Goal: Use online tool/utility: Utilize a website feature to perform a specific function

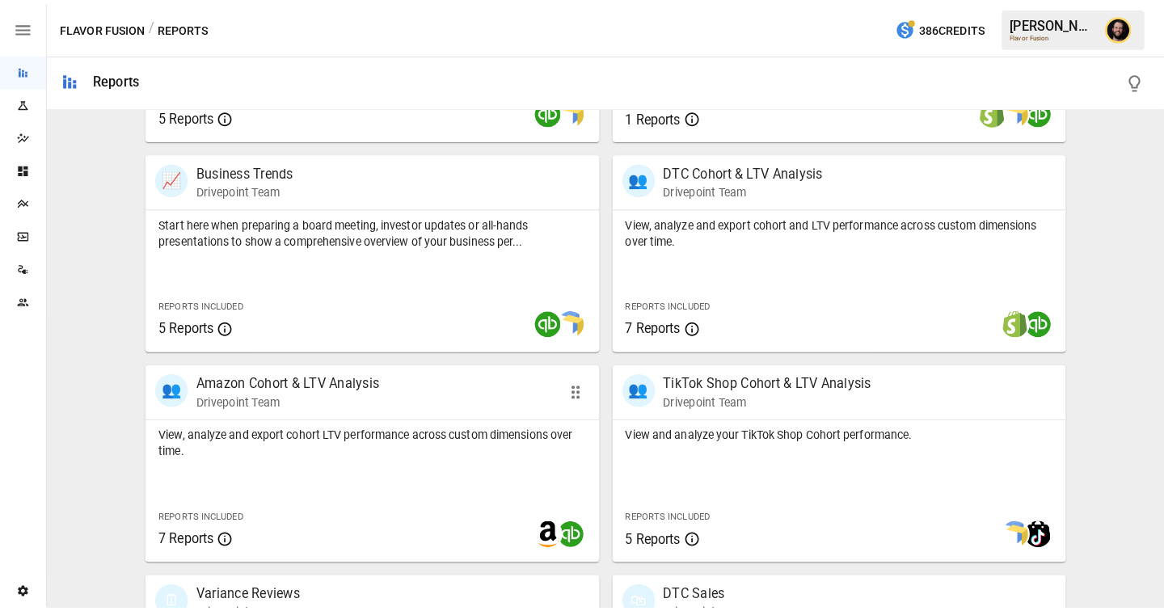
scroll to position [490, 0]
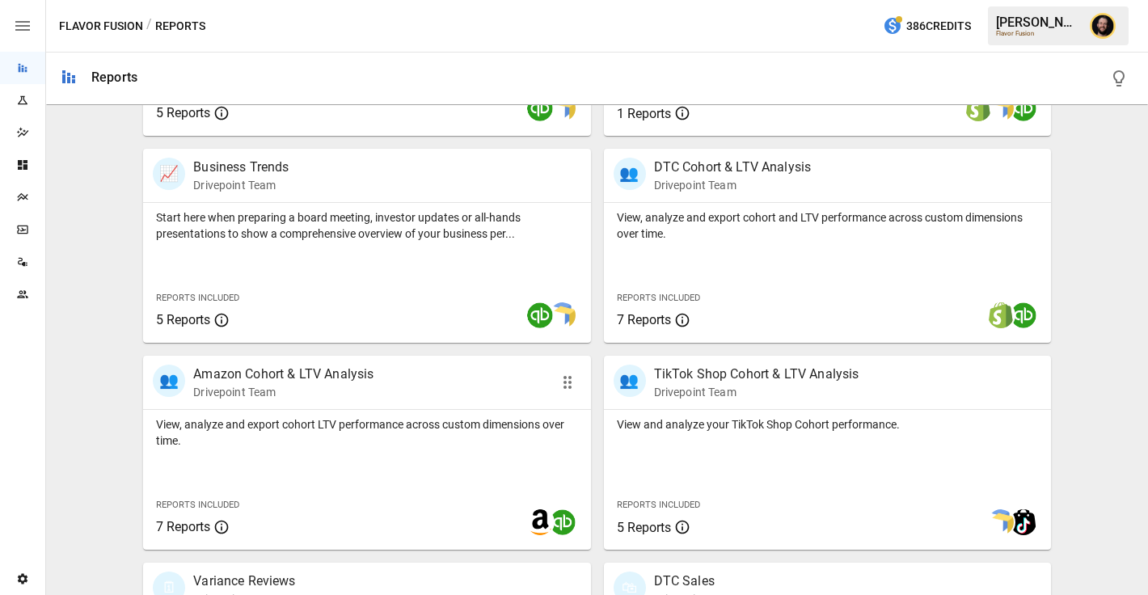
click at [431, 448] on p "View, analyze and export cohort LTV performance across custom dimensions over t…" at bounding box center [366, 432] width 421 height 32
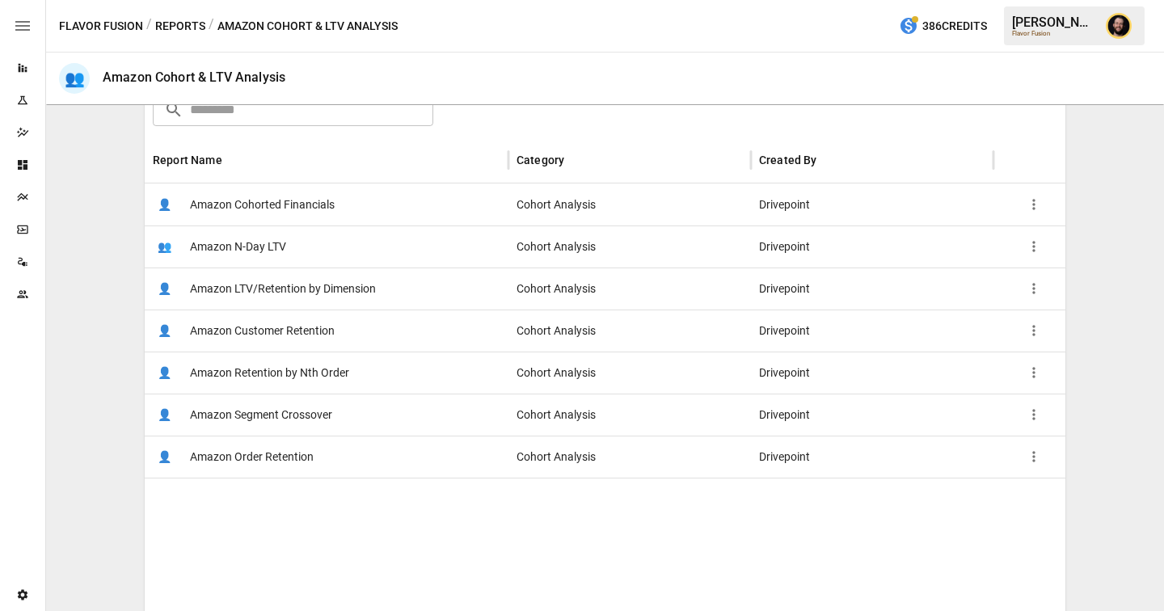
scroll to position [273, 0]
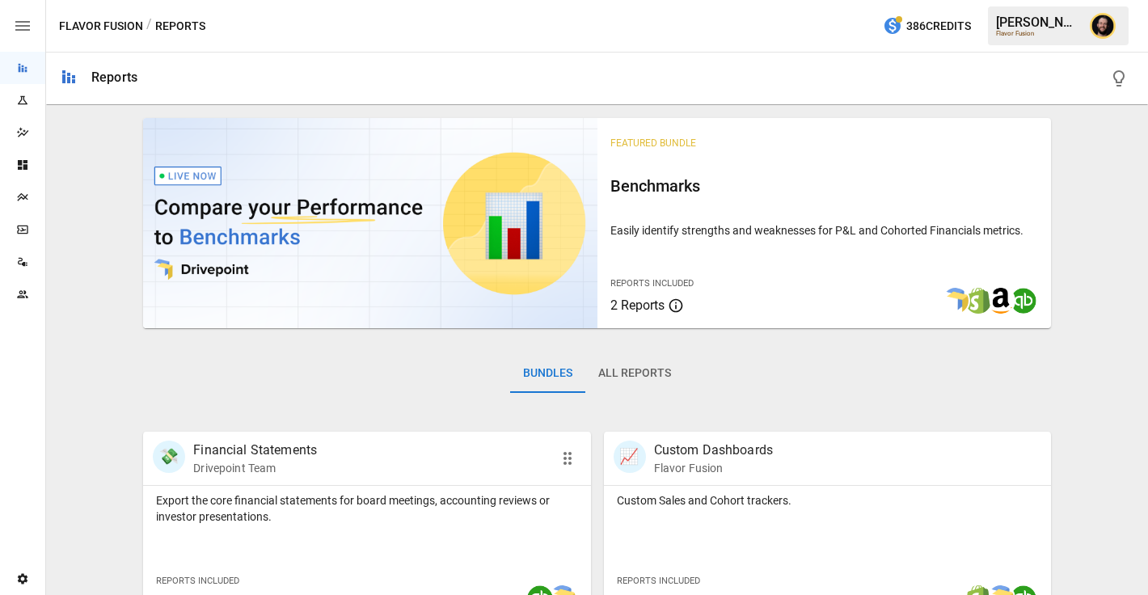
scroll to position [82, 0]
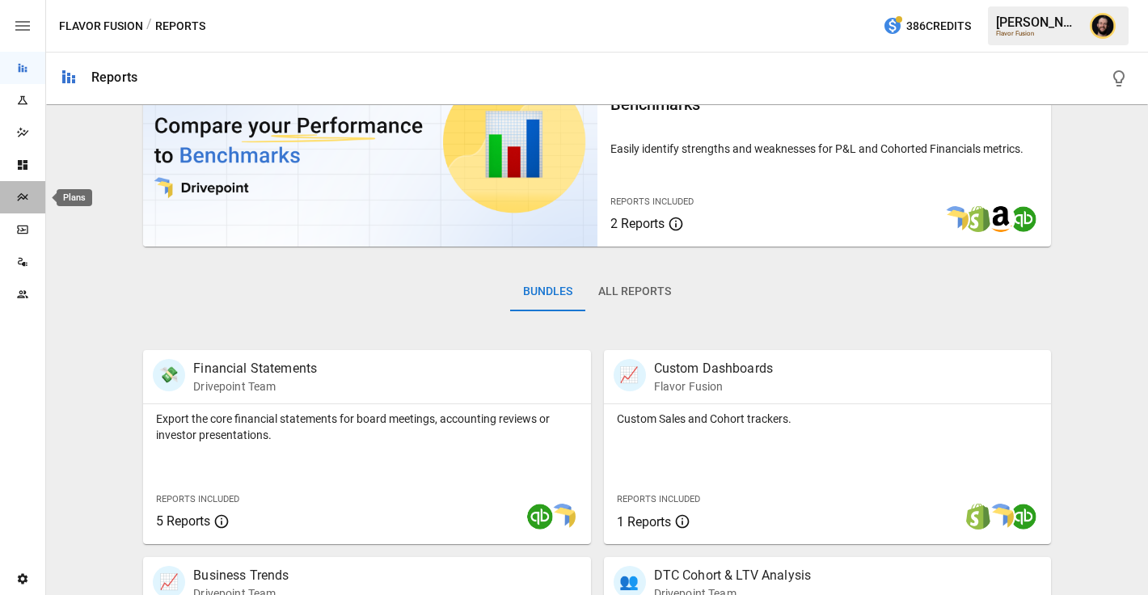
click at [24, 200] on icon "Plans" at bounding box center [22, 197] width 13 height 13
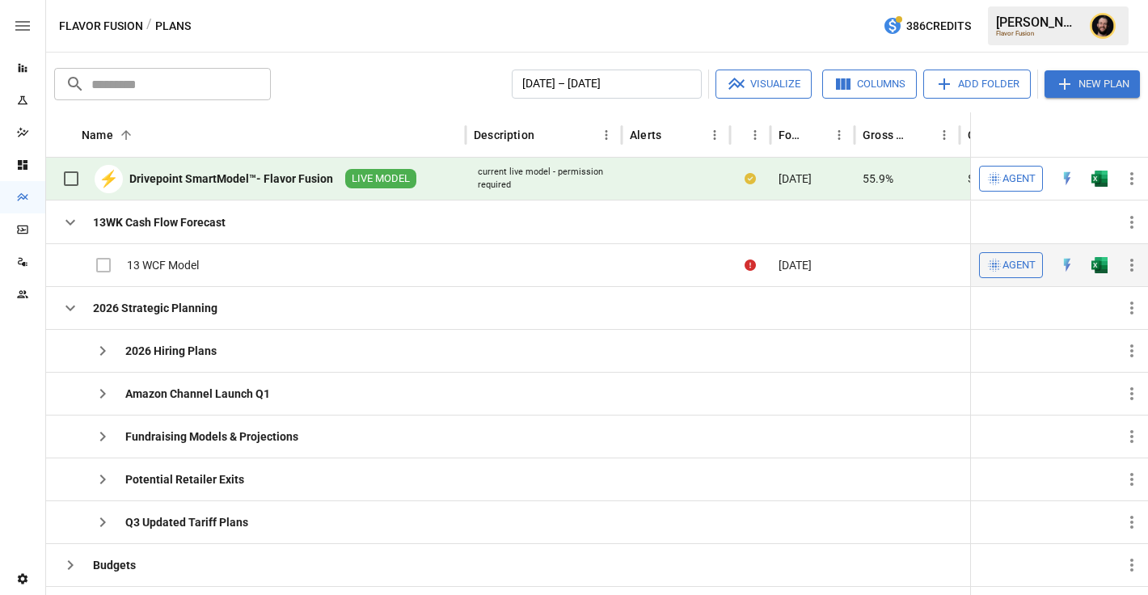
drag, startPoint x: 72, startPoint y: 306, endPoint x: 156, endPoint y: 277, distance: 89.0
click at [72, 306] on icon "button" at bounding box center [70, 307] width 19 height 19
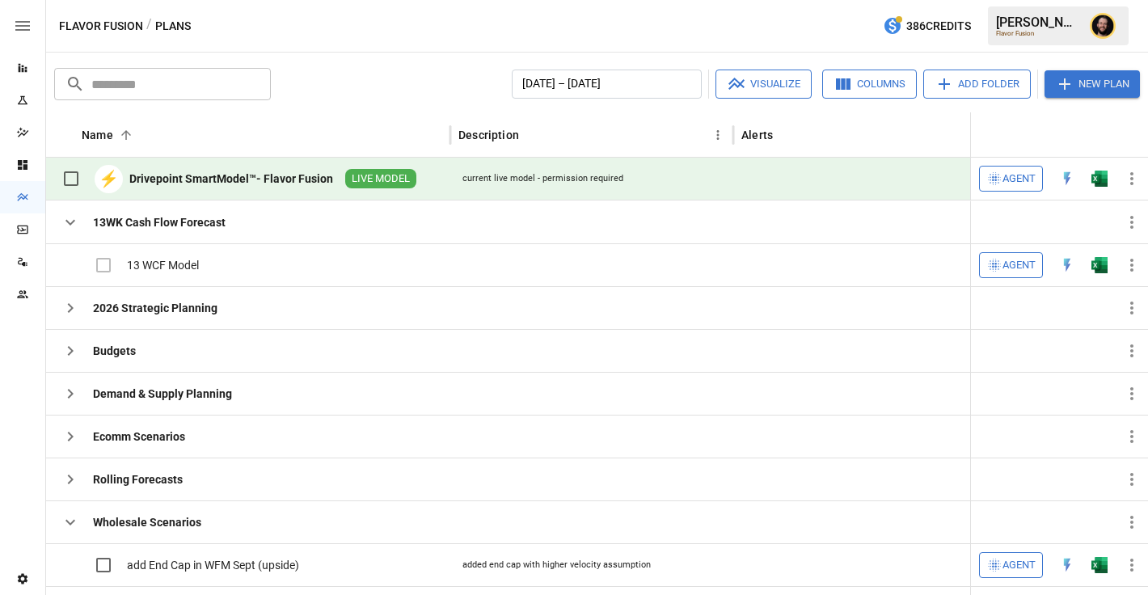
click at [1024, 178] on span "Agent" at bounding box center [1019, 179] width 33 height 19
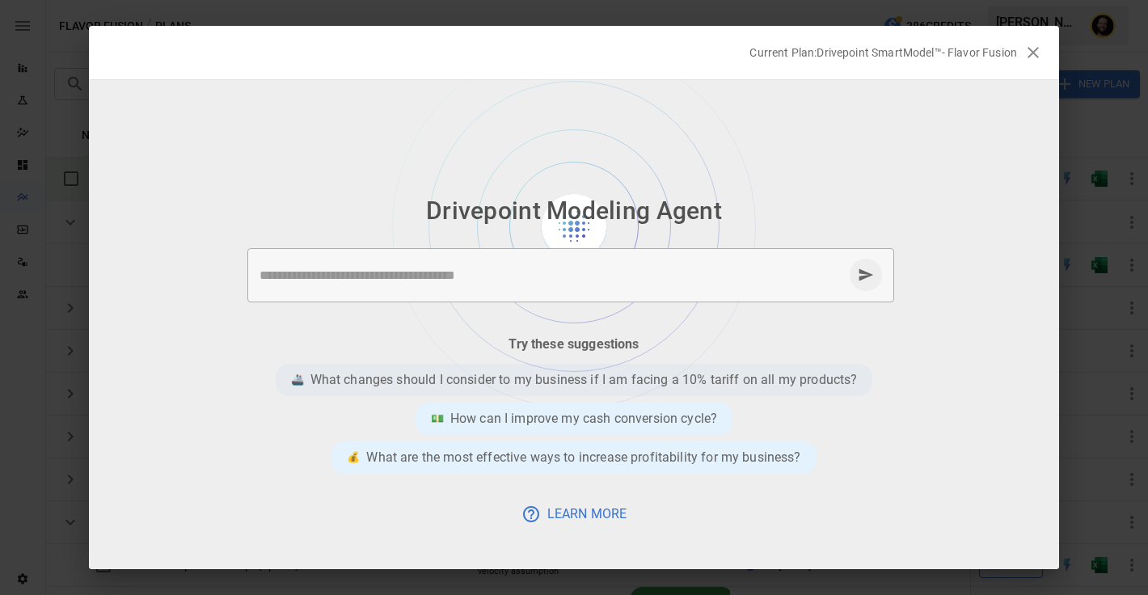
click at [537, 380] on p "What changes should I consider to my business if I am facing a 10% tariff on al…" at bounding box center [583, 379] width 547 height 19
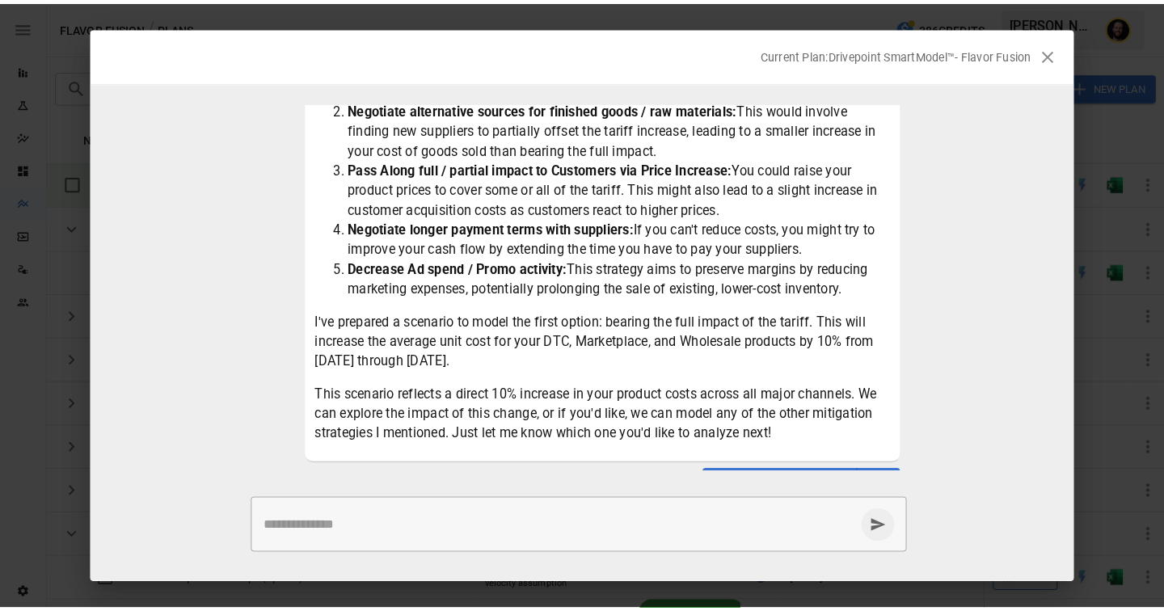
scroll to position [255, 0]
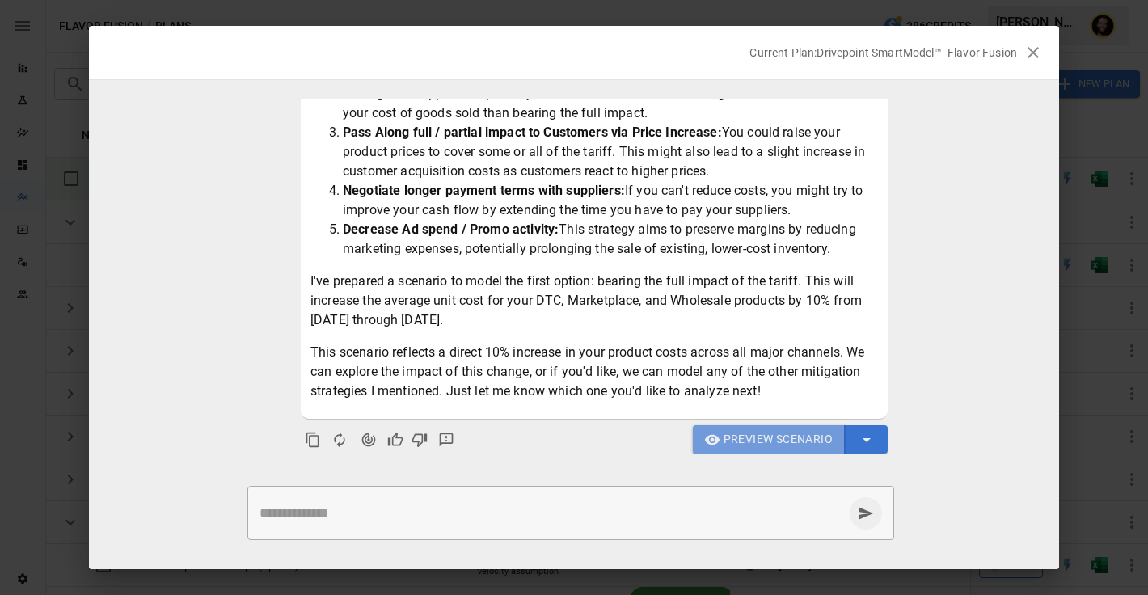
click at [779, 437] on span "Preview Scenario" at bounding box center [778, 439] width 109 height 20
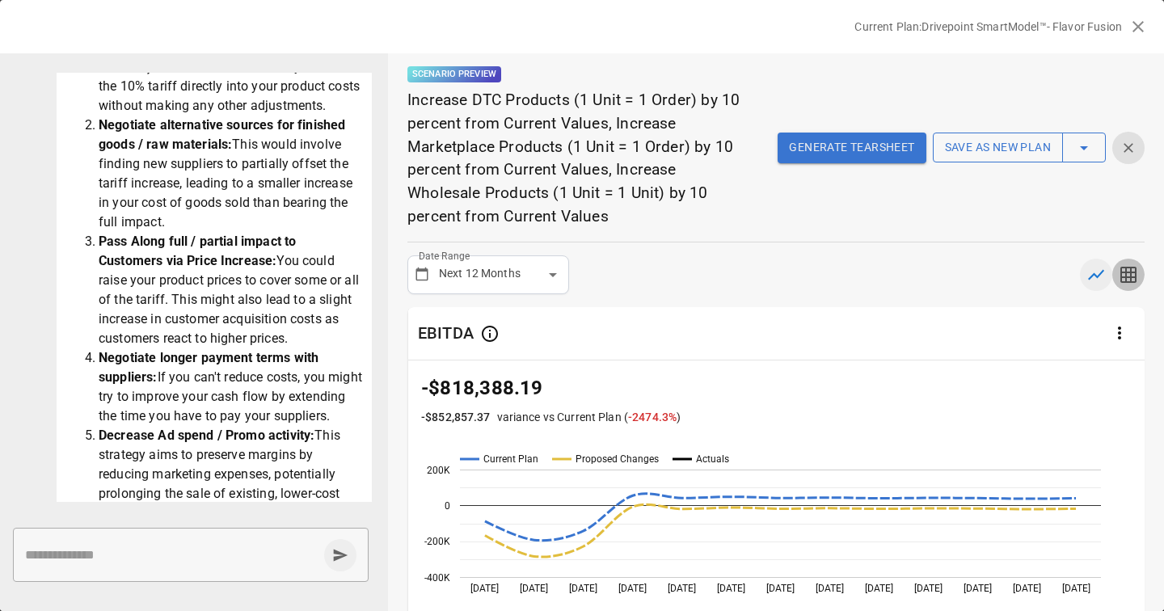
click at [1129, 266] on icon "button" at bounding box center [1128, 274] width 19 height 19
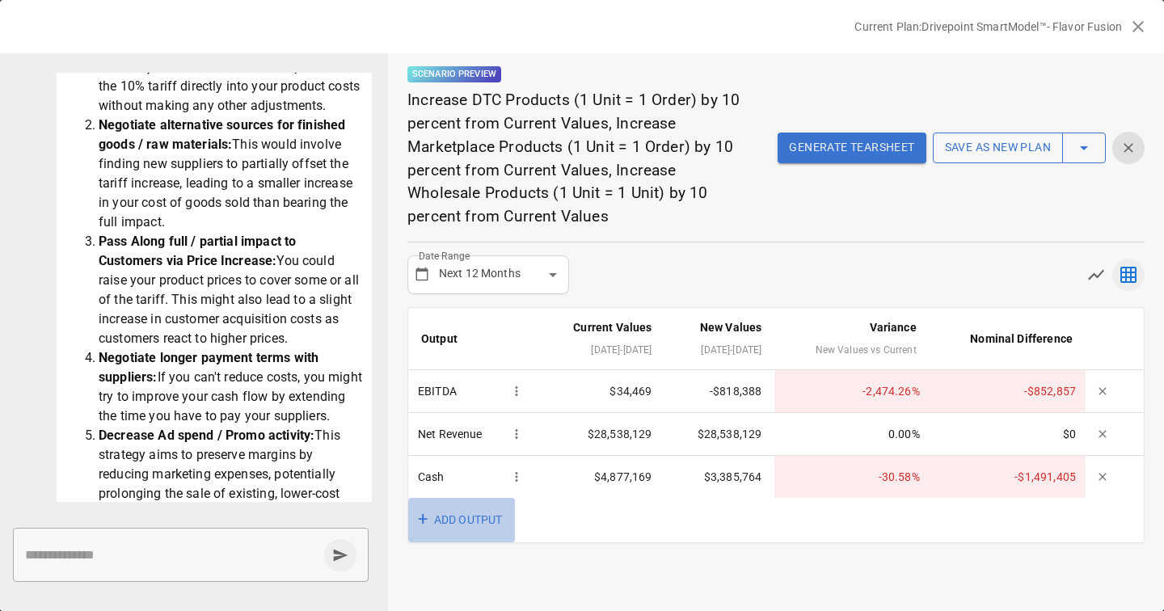
click at [462, 518] on button "+ ADD OUTPUT" at bounding box center [461, 520] width 107 height 44
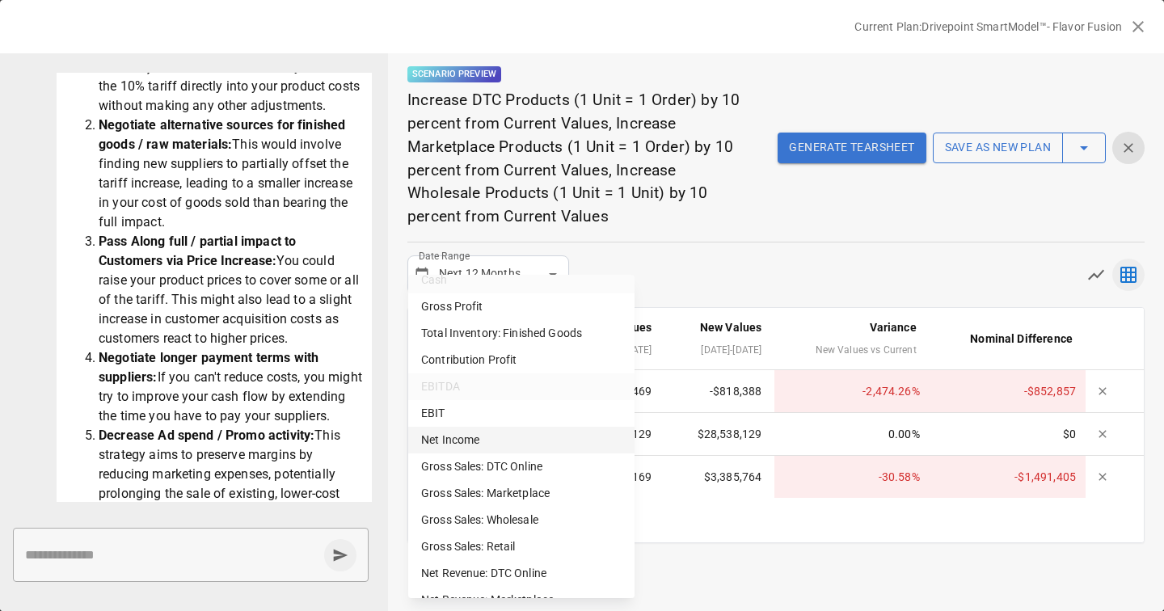
scroll to position [154, 0]
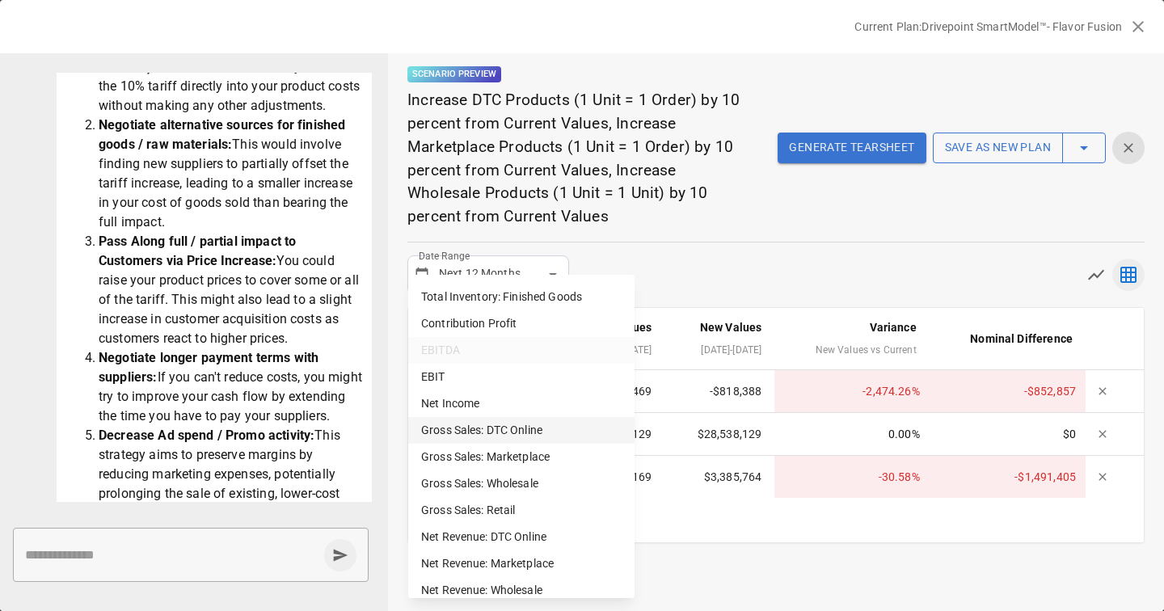
click at [508, 433] on li "Gross Sales: DTC Online" at bounding box center [521, 430] width 226 height 27
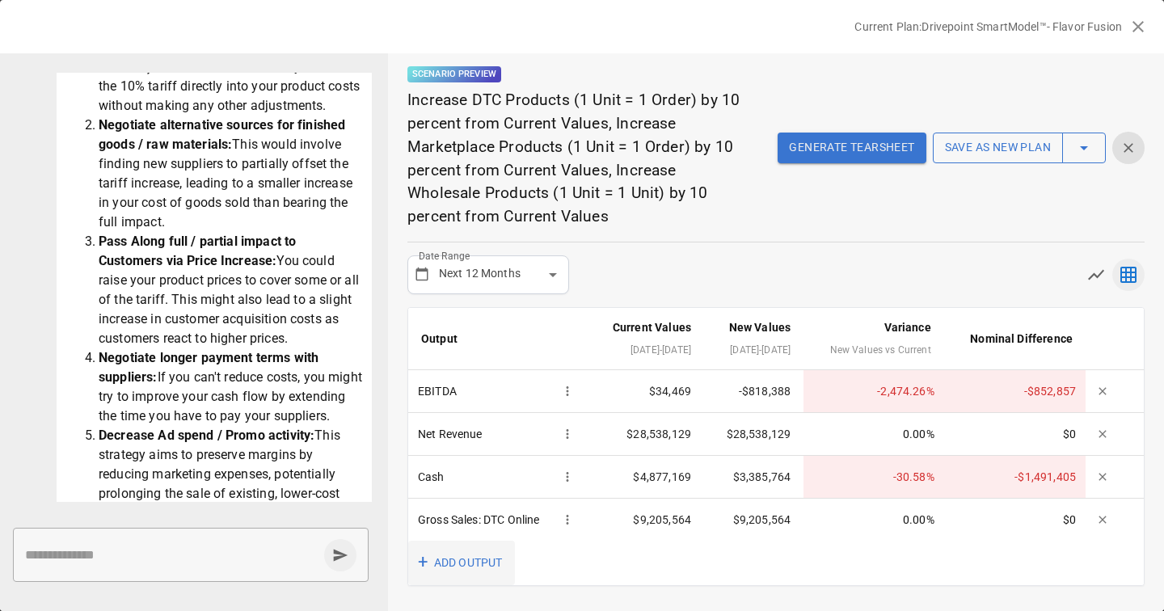
click at [465, 568] on button "+ ADD OUTPUT" at bounding box center [461, 563] width 107 height 44
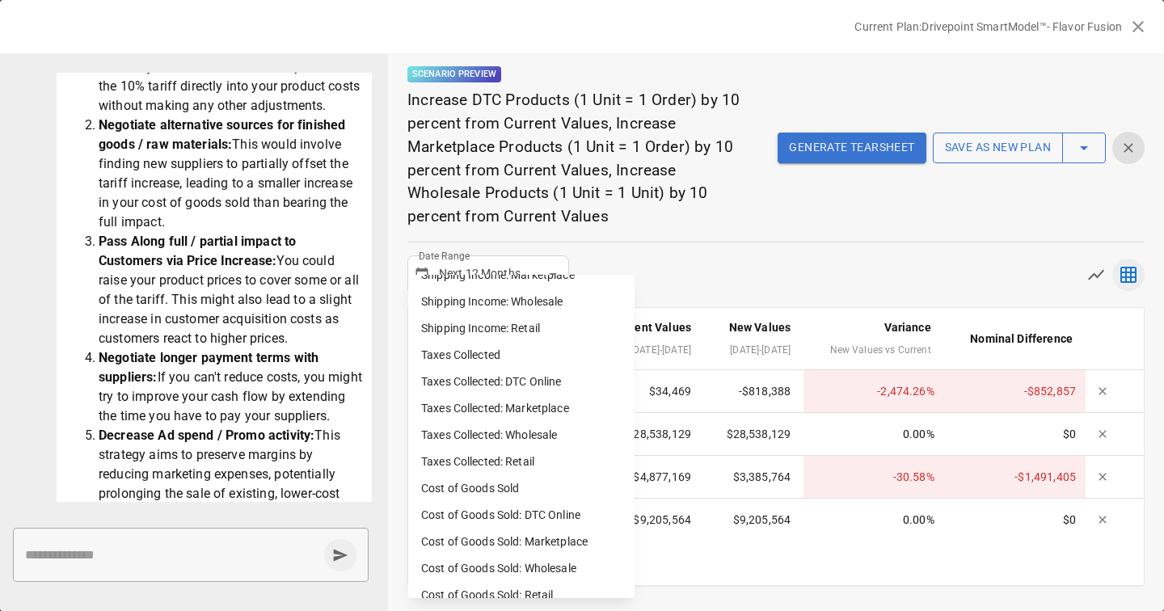
scroll to position [1100, 0]
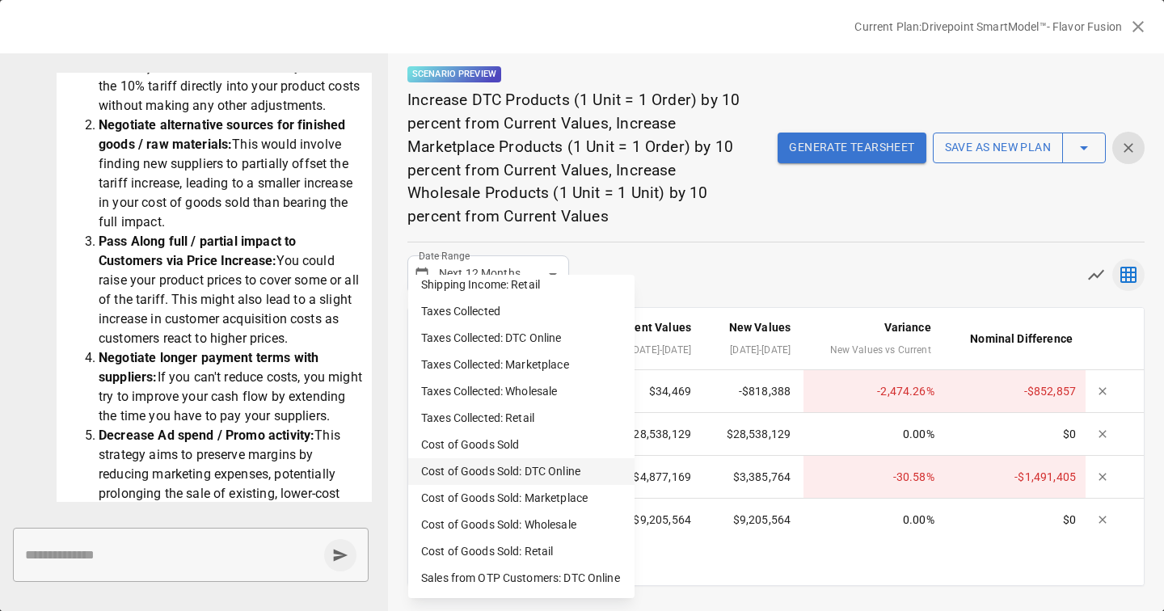
click at [495, 464] on li "Cost of Goods Sold: DTC Online" at bounding box center [521, 471] width 226 height 27
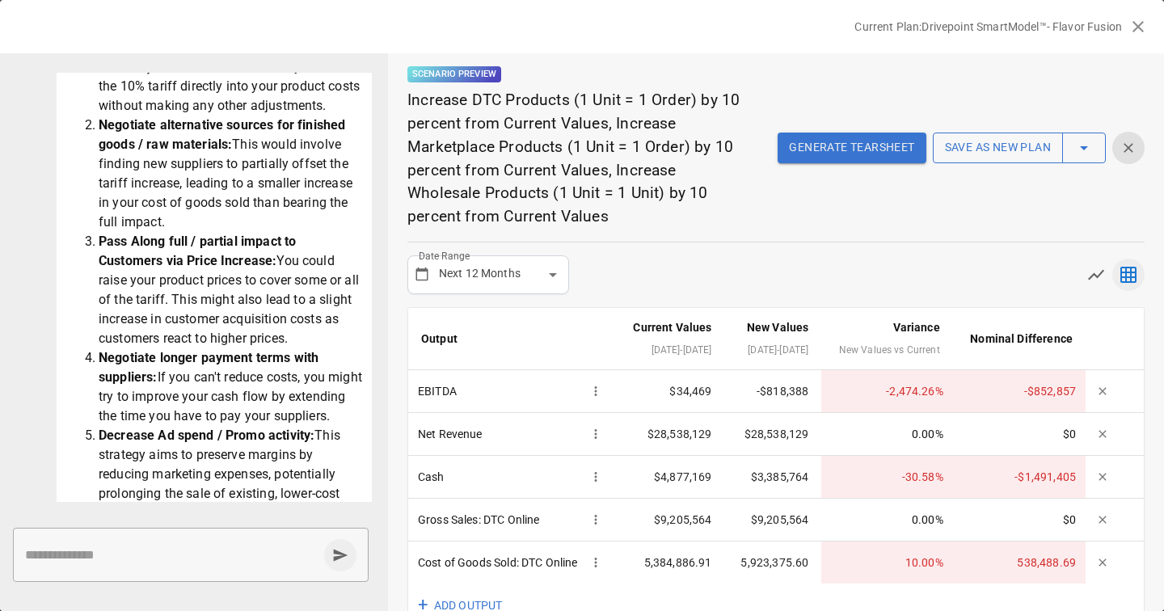
scroll to position [65, 0]
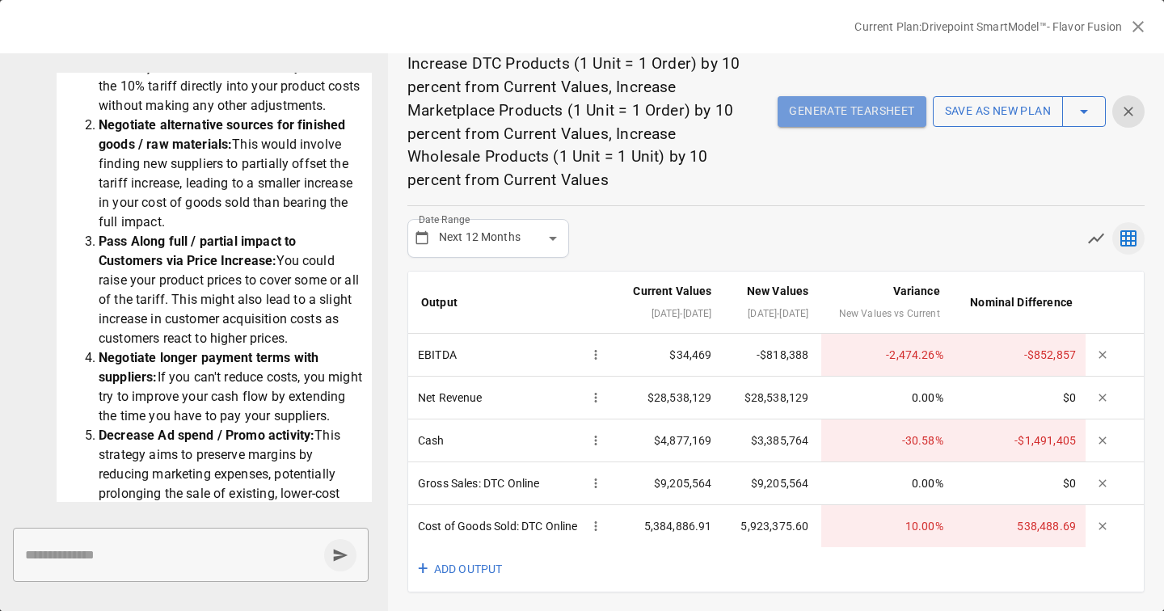
click at [848, 96] on button "Generate Tearsheet" at bounding box center [852, 111] width 148 height 31
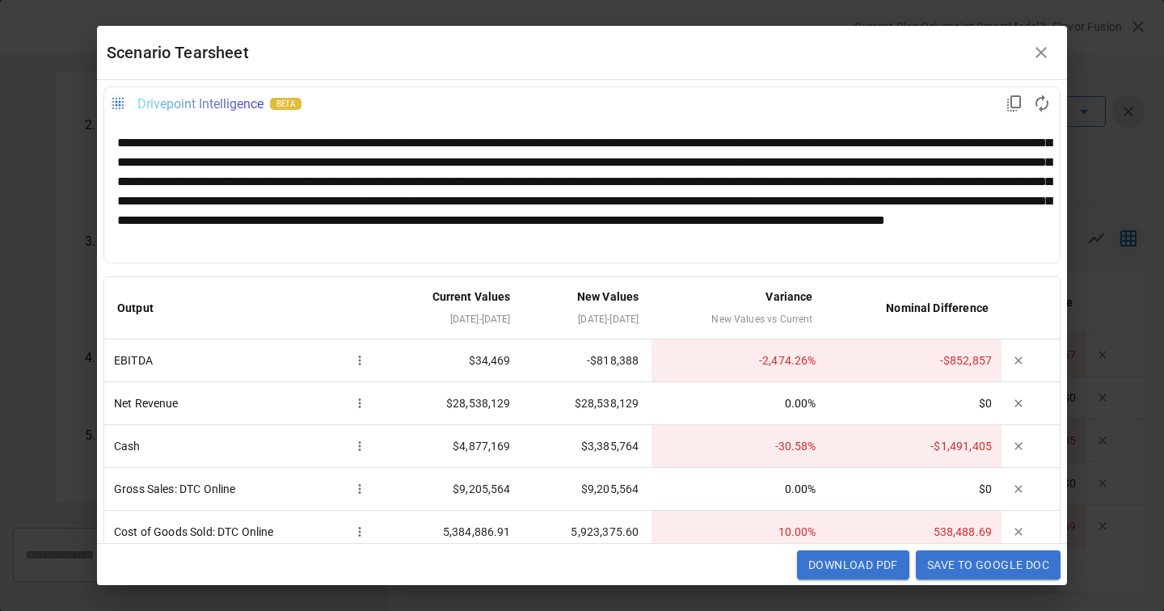
click at [763, 161] on div "**********" at bounding box center [582, 191] width 930 height 116
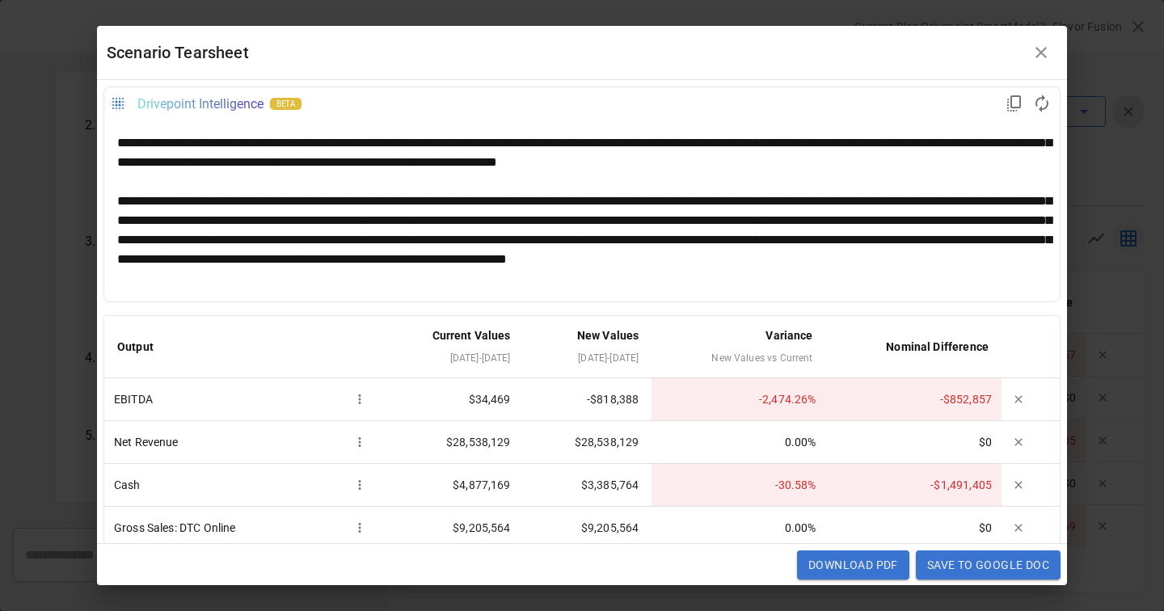
click at [953, 222] on div "**********" at bounding box center [582, 240] width 930 height 97
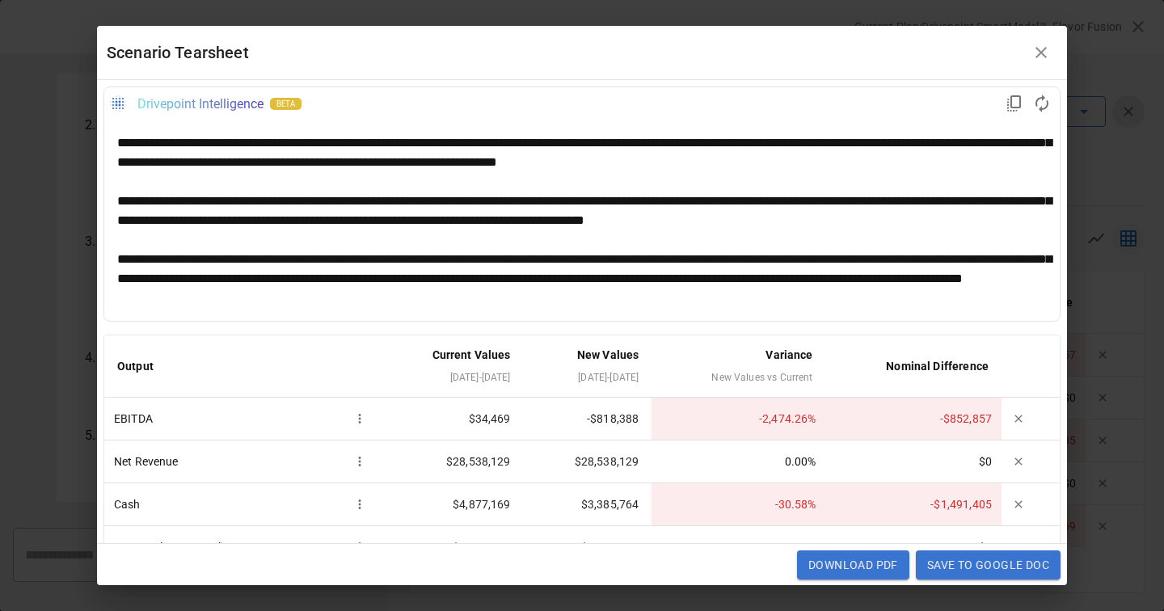
drag, startPoint x: 201, startPoint y: 132, endPoint x: 458, endPoint y: 288, distance: 300.8
click at [458, 288] on div "**********" at bounding box center [582, 220] width 956 height 201
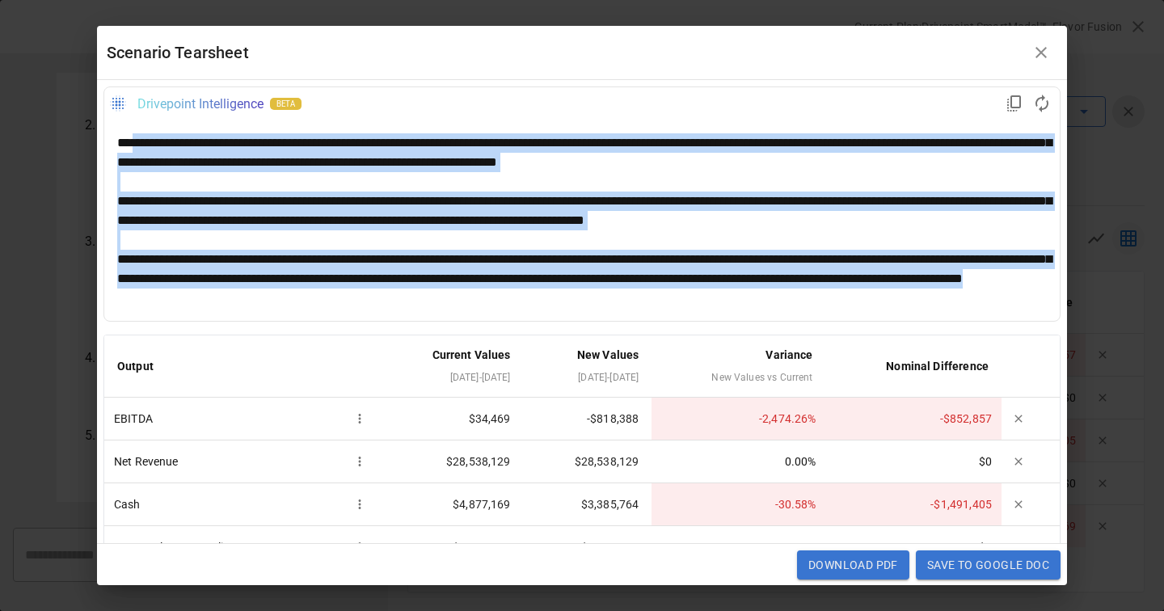
drag, startPoint x: 456, startPoint y: 292, endPoint x: 142, endPoint y: 143, distance: 347.2
click at [141, 142] on div "**********" at bounding box center [582, 220] width 930 height 175
click at [460, 304] on div "**********" at bounding box center [582, 279] width 930 height 58
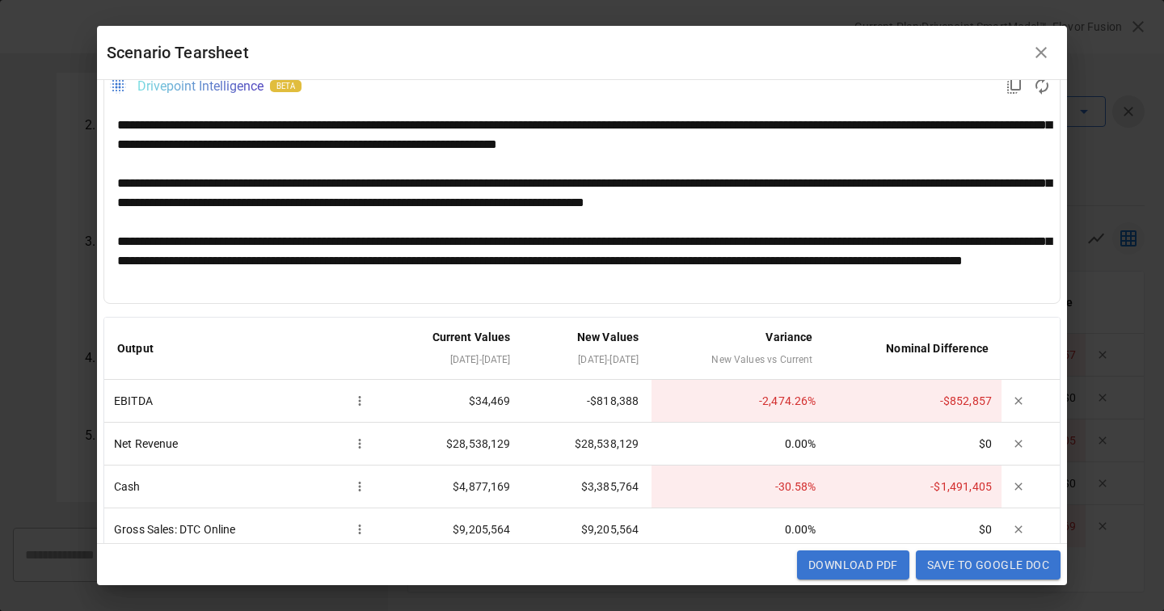
scroll to position [0, 0]
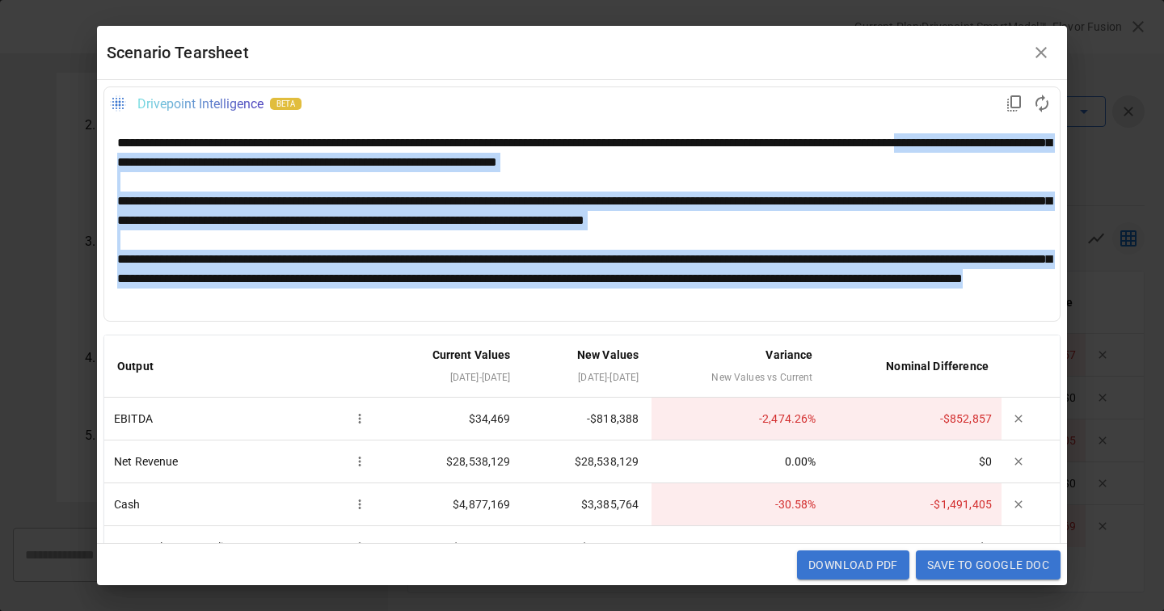
drag, startPoint x: 430, startPoint y: 307, endPoint x: 133, endPoint y: 166, distance: 329.5
click at [132, 166] on div "**********" at bounding box center [582, 220] width 930 height 175
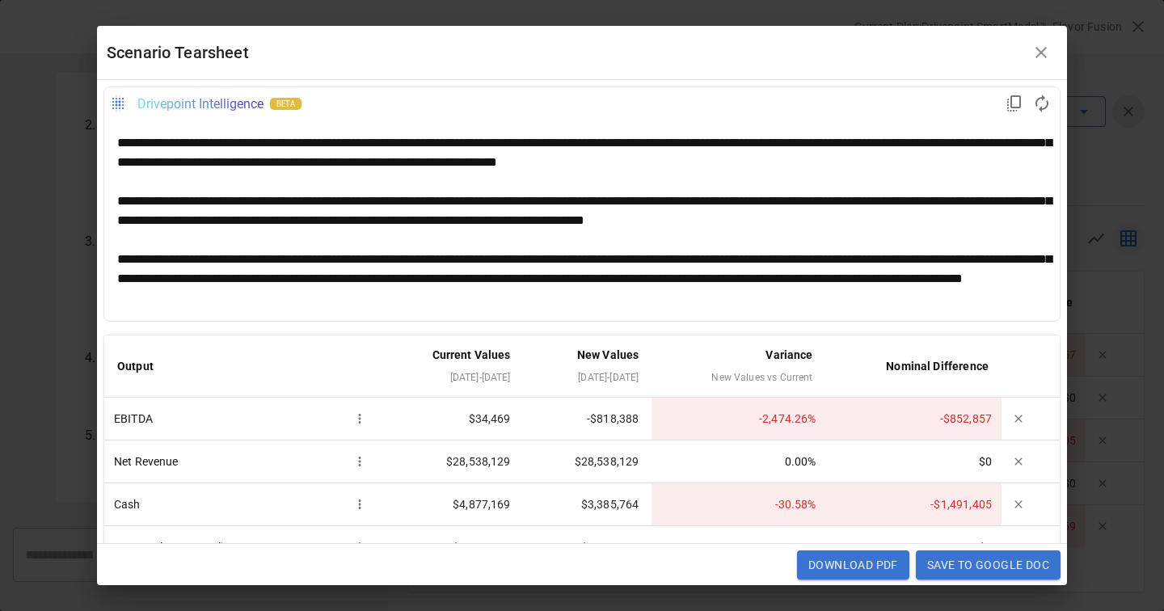
click at [940, 70] on h2 "Scenario Tearsheet" at bounding box center [582, 52] width 970 height 53
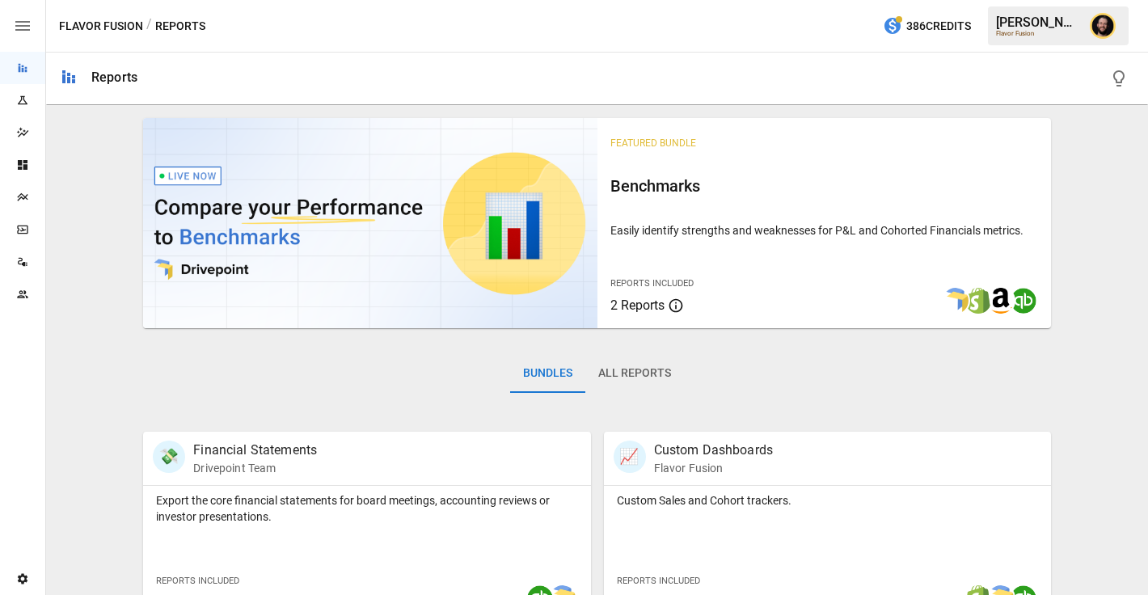
click at [25, 201] on icon "Plans" at bounding box center [22, 197] width 13 height 13
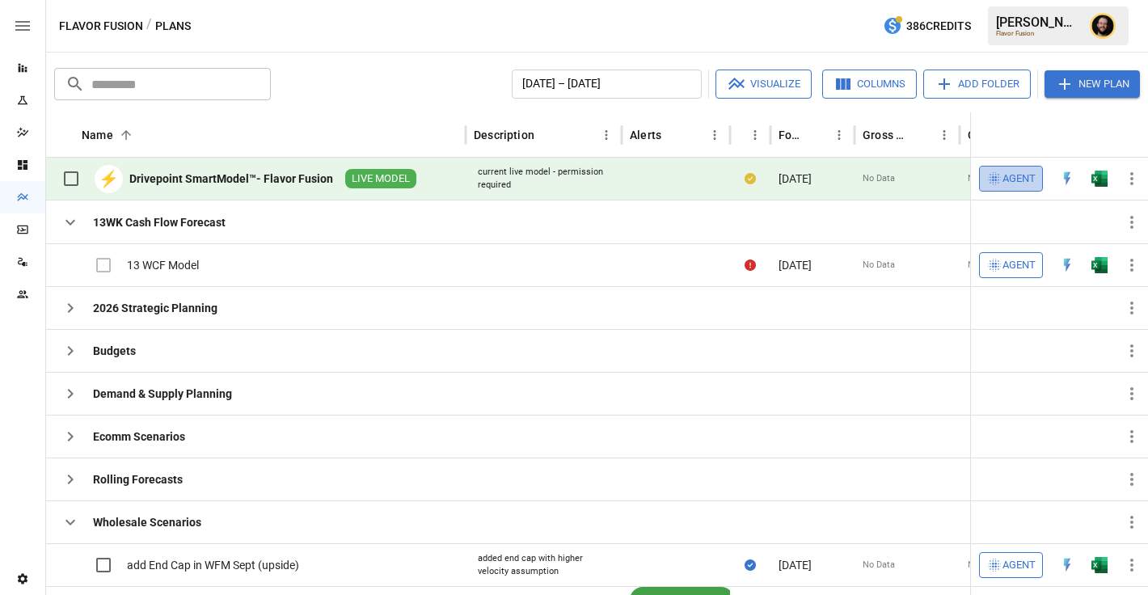
click at [1015, 181] on span "Agent" at bounding box center [1019, 179] width 33 height 19
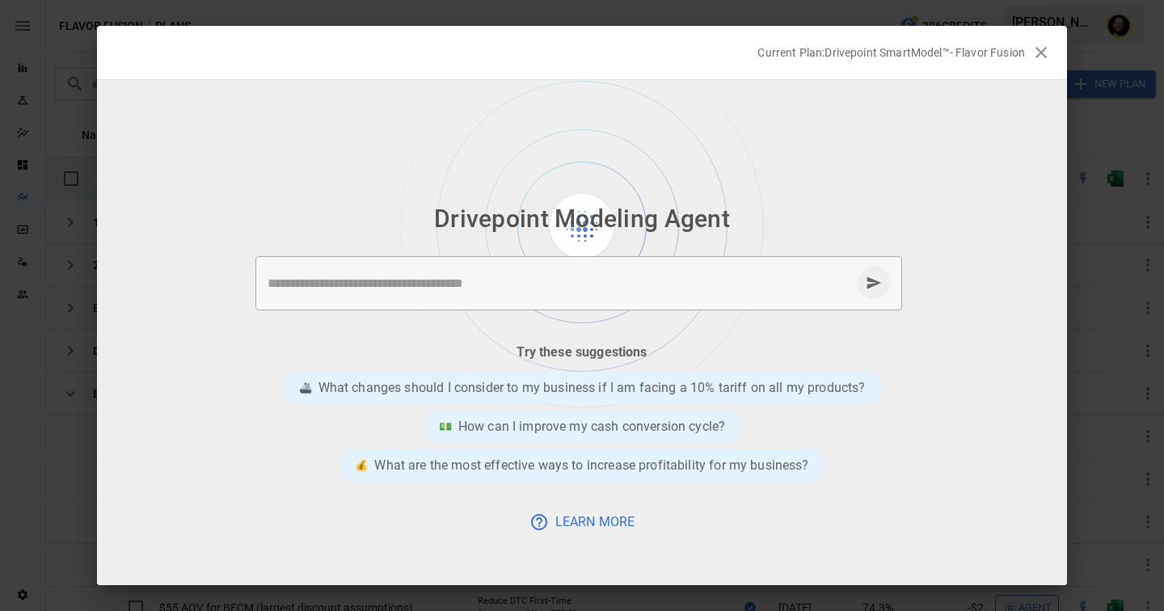
click at [492, 296] on div "* ​" at bounding box center [578, 283] width 647 height 54
click at [467, 290] on textarea at bounding box center [560, 283] width 584 height 19
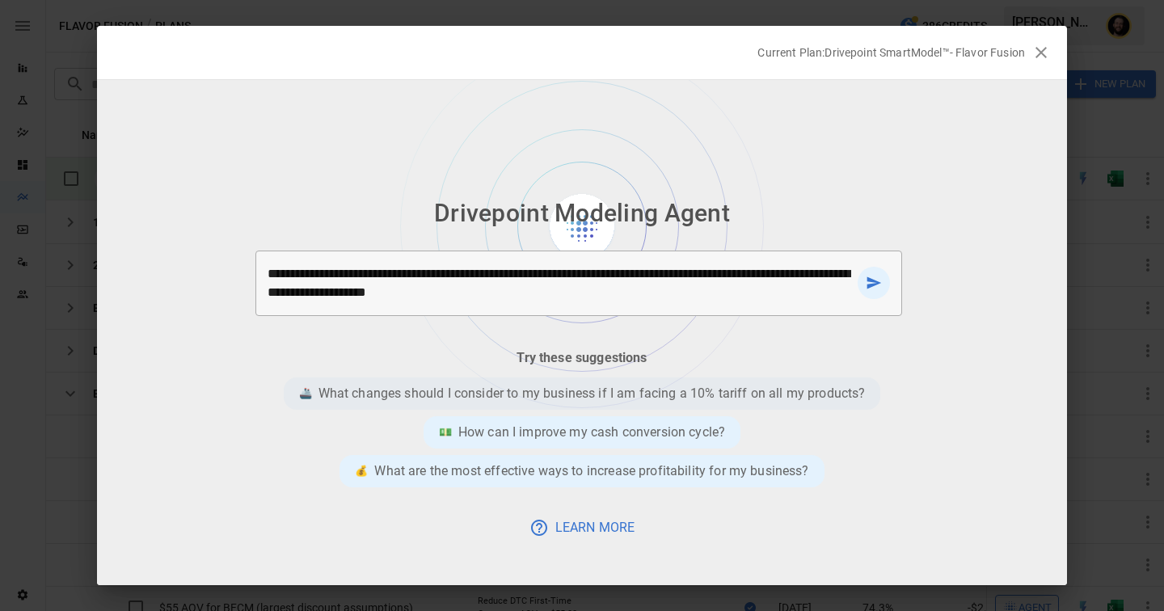
type textarea "**********"
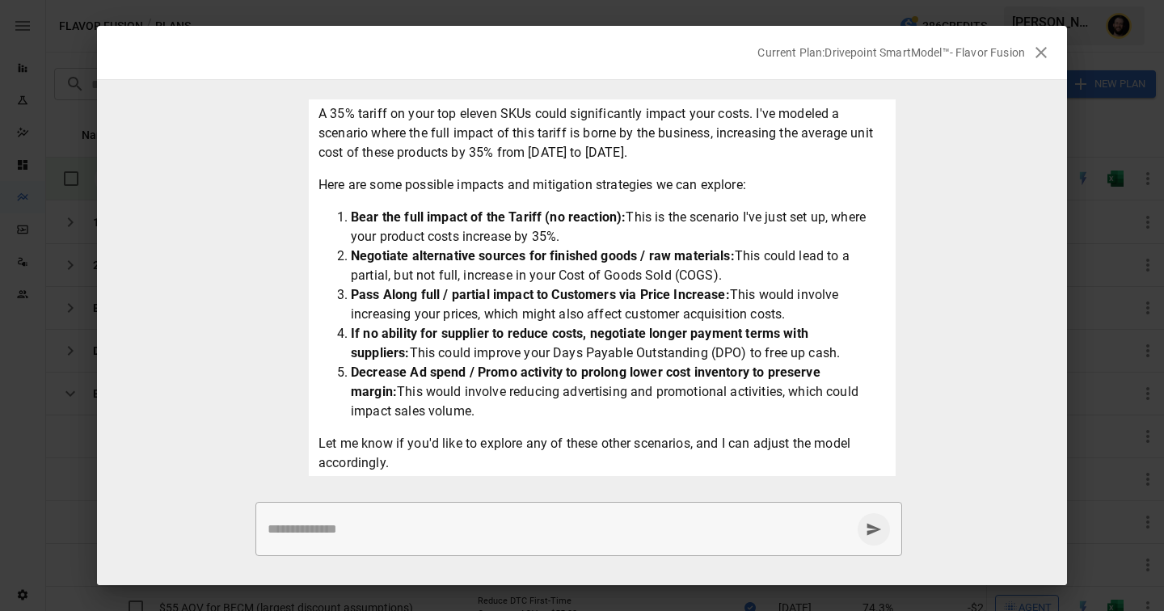
scroll to position [146, 0]
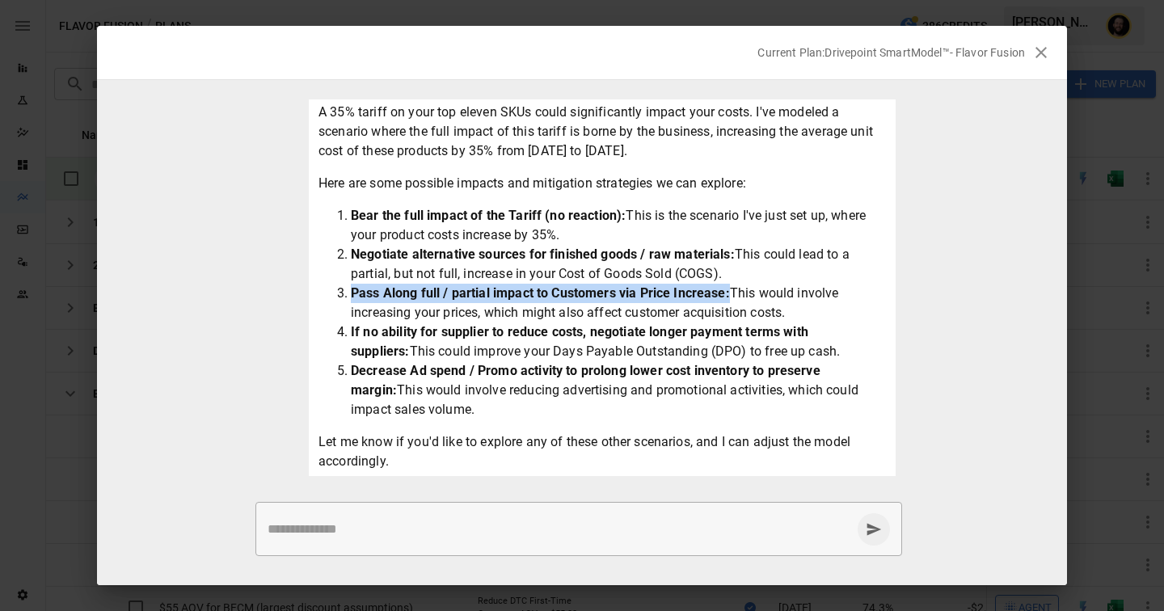
drag, startPoint x: 730, startPoint y: 294, endPoint x: 346, endPoint y: 289, distance: 384.1
click at [351, 289] on li "Pass Along full / partial impact to Customers via Price Increase: This would in…" at bounding box center [618, 303] width 535 height 39
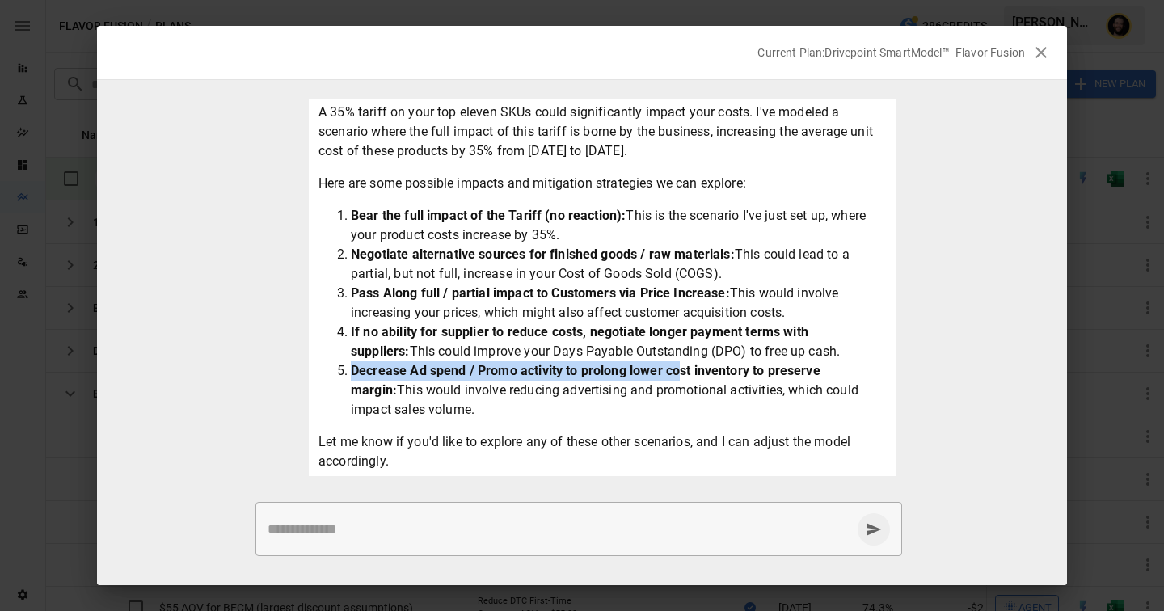
drag, startPoint x: 678, startPoint y: 369, endPoint x: 347, endPoint y: 371, distance: 330.7
click at [351, 371] on li "Decrease Ad spend / Promo activity to prolong lower cost inventory to preserve …" at bounding box center [618, 390] width 535 height 58
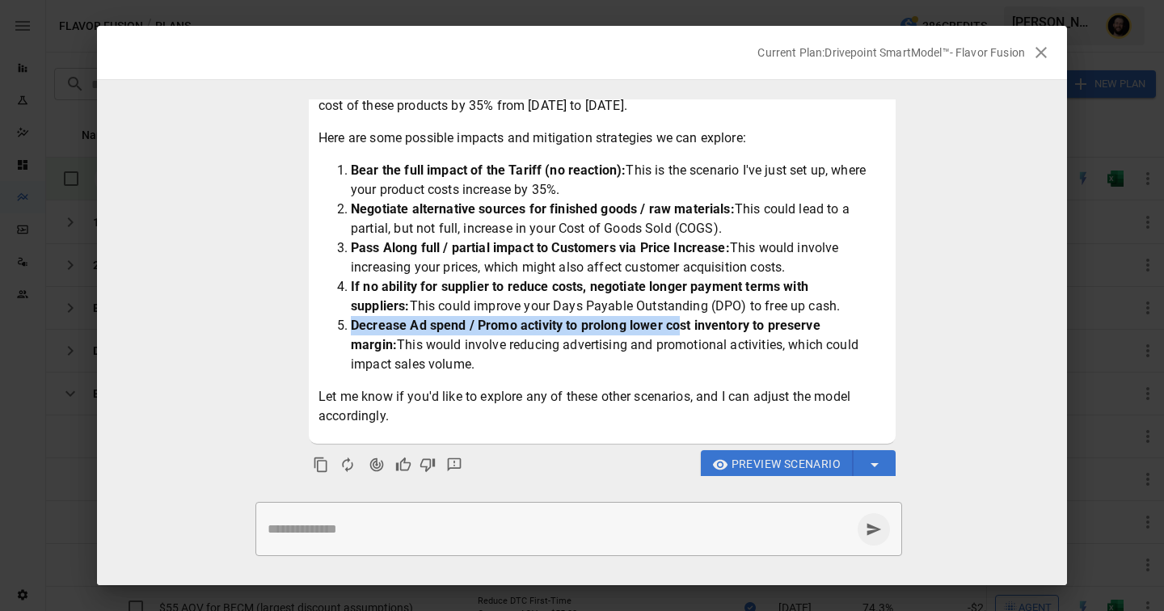
scroll to position [200, 0]
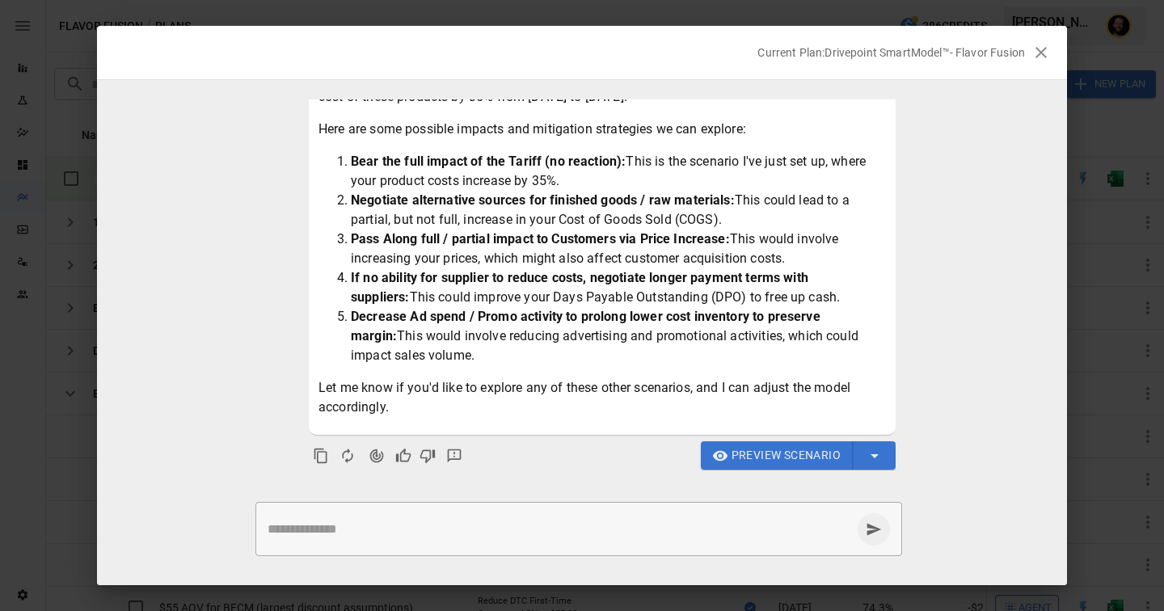
click at [390, 520] on textarea at bounding box center [560, 529] width 584 height 19
type textarea "**********"
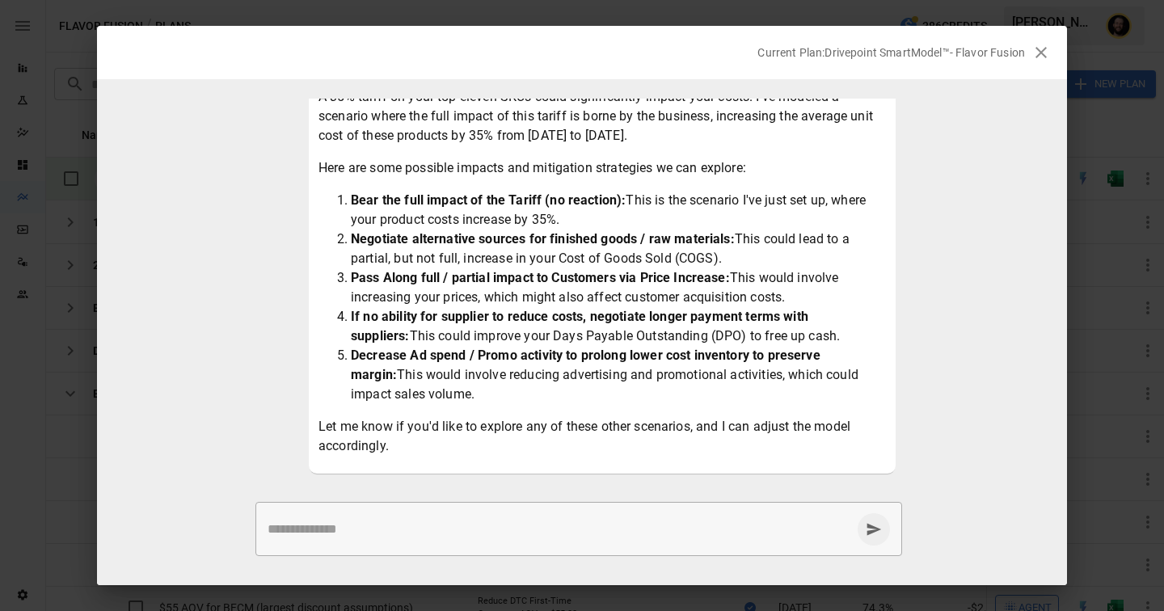
scroll to position [178, 0]
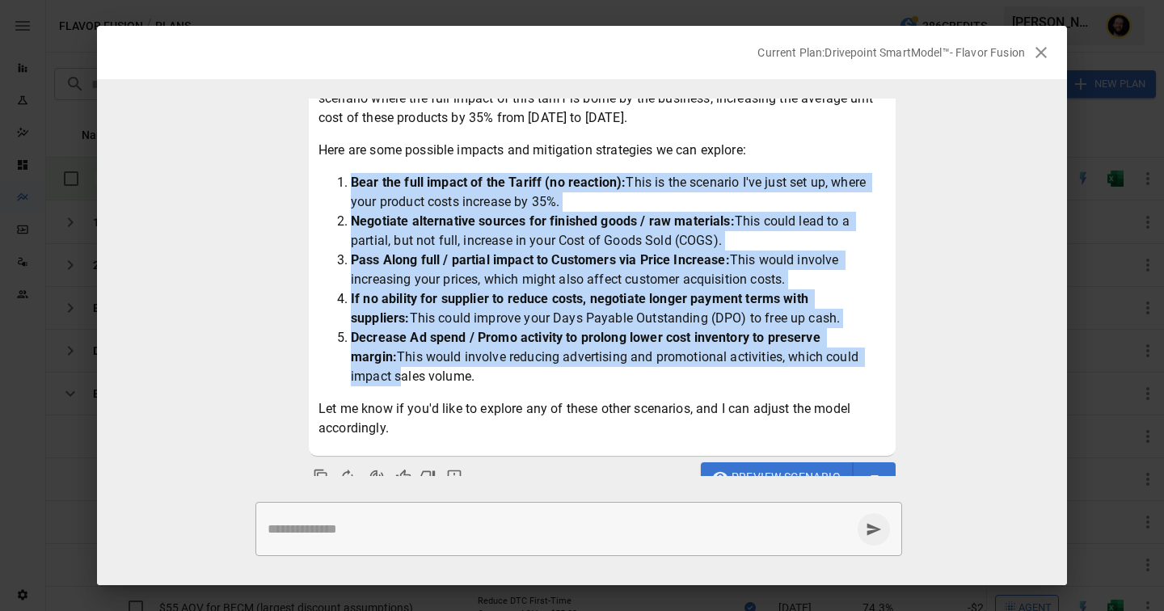
drag, startPoint x: 860, startPoint y: 361, endPoint x: 327, endPoint y: 171, distance: 565.7
click at [327, 171] on div "A 35% tariff on your top eleven SKUs could significantly impact your costs. I'v…" at bounding box center [603, 254] width 568 height 369
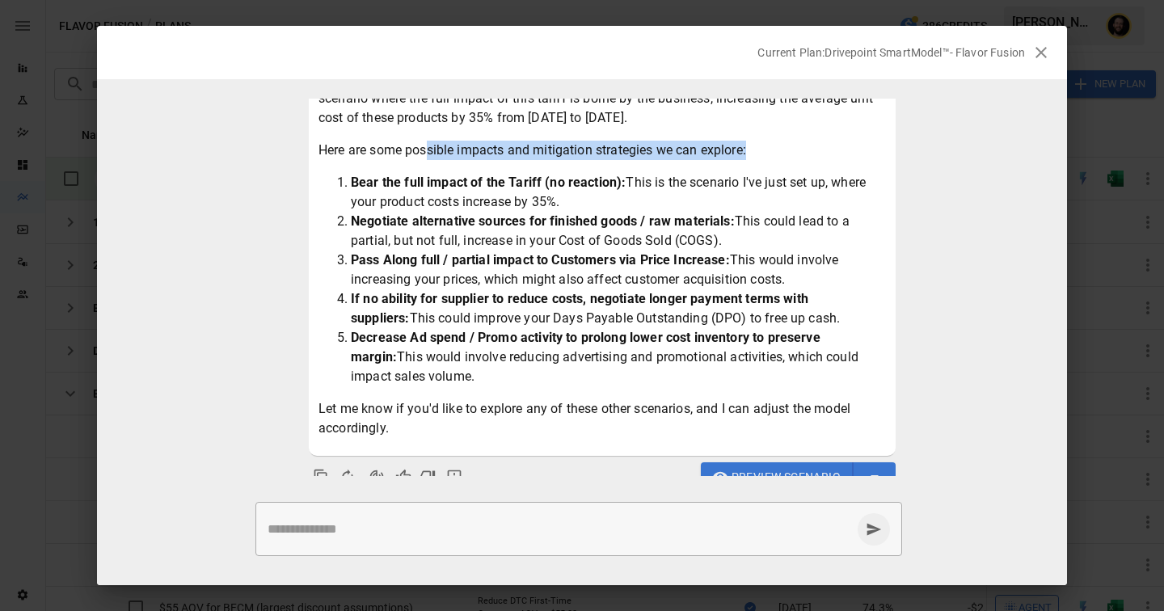
drag, startPoint x: 432, startPoint y: 143, endPoint x: 759, endPoint y: 156, distance: 327.7
click at [761, 156] on p "Here are some possible impacts and mitigation strategies we can explore:" at bounding box center [603, 150] width 568 height 19
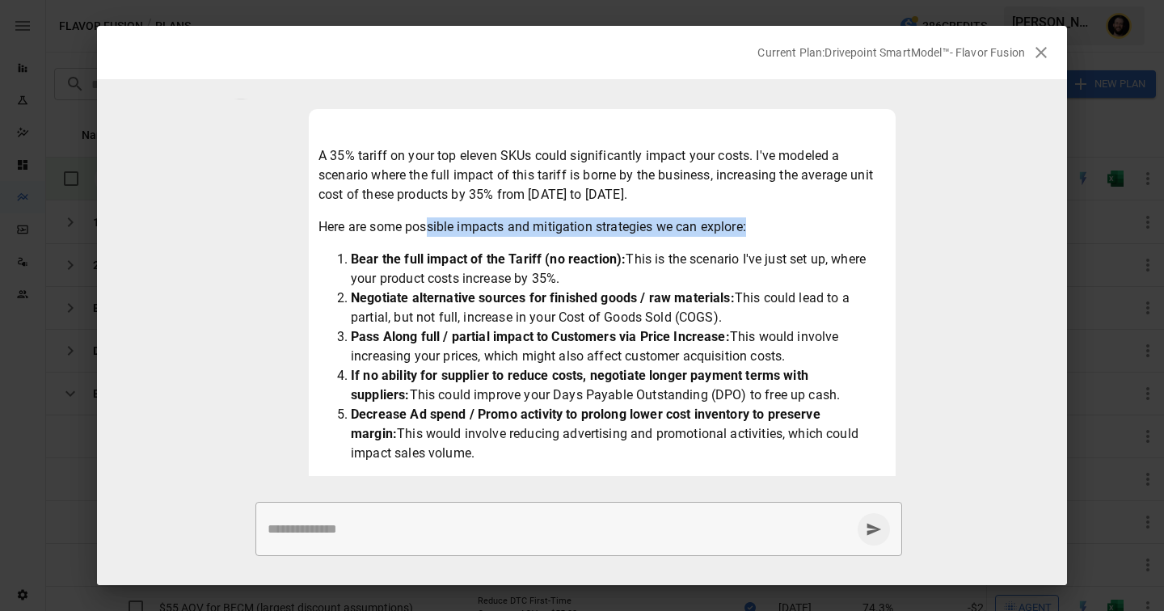
scroll to position [99, 0]
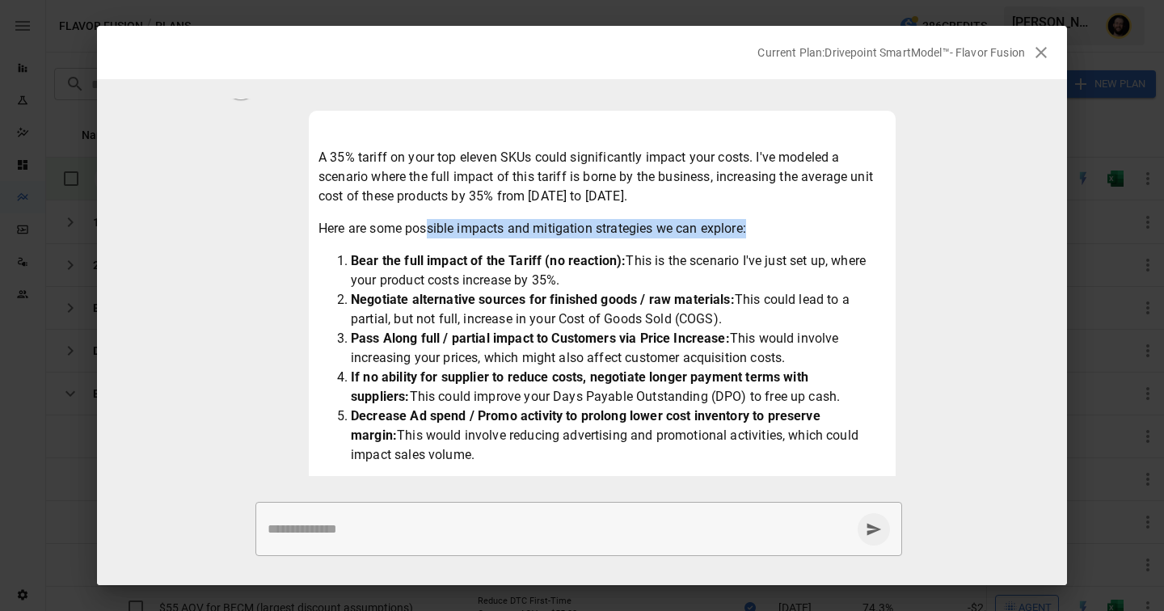
drag, startPoint x: 682, startPoint y: 196, endPoint x: 310, endPoint y: 146, distance: 374.5
click at [310, 146] on div "A 35% tariff on your top eleven SKUs could significantly impact your costs. I'v…" at bounding box center [602, 323] width 587 height 424
click at [741, 164] on p "A 35% tariff on your top eleven SKUs could significantly impact your costs. I'v…" at bounding box center [603, 177] width 568 height 58
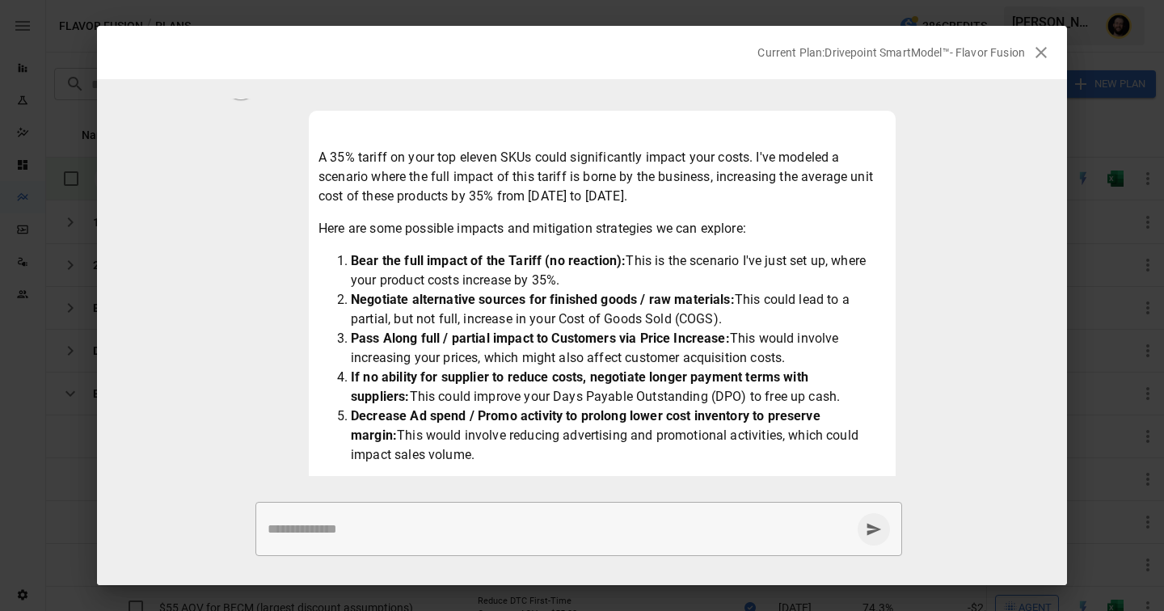
drag, startPoint x: 717, startPoint y: 178, endPoint x: 756, endPoint y: 196, distance: 43.0
click at [756, 196] on p "A 35% tariff on your top eleven SKUs could significantly impact your costs. I'v…" at bounding box center [603, 177] width 568 height 58
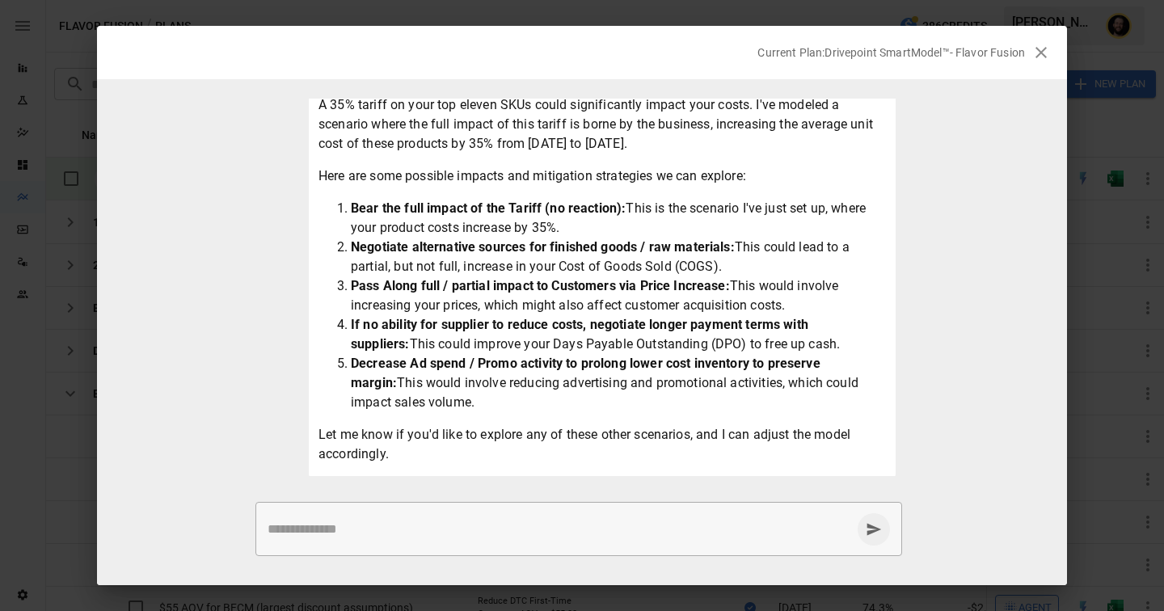
drag, startPoint x: 463, startPoint y: 397, endPoint x: 350, endPoint y: 208, distance: 220.5
click at [350, 208] on ol "Bear the full impact of the Tariff (no reaction): This is the scenario I've jus…" at bounding box center [603, 305] width 568 height 213
click at [535, 418] on div "A 35% tariff on your top eleven SKUs could significantly impact your costs. I'v…" at bounding box center [603, 279] width 568 height 369
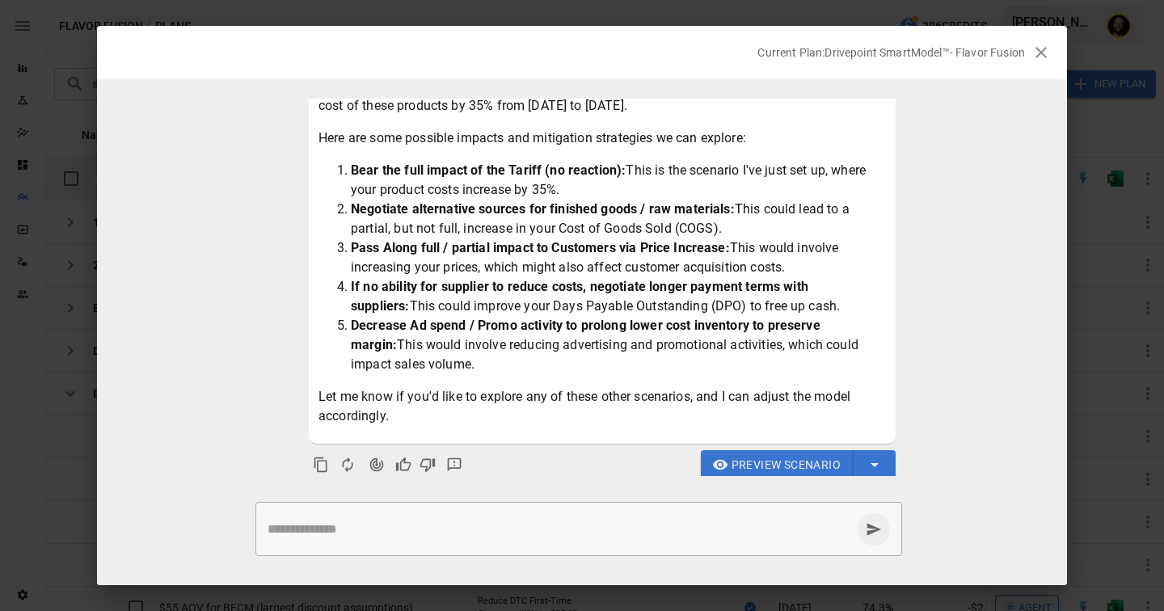
scroll to position [185, 0]
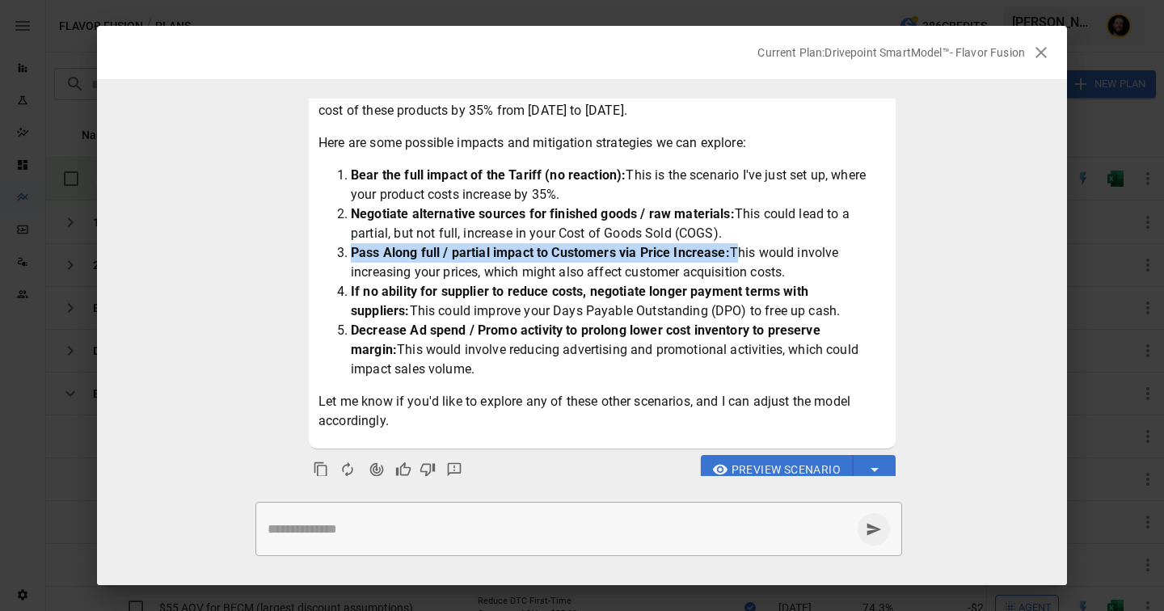
drag, startPoint x: 732, startPoint y: 256, endPoint x: 345, endPoint y: 258, distance: 386.5
click at [351, 258] on li "Pass Along full / partial impact to Customers via Price Increase: This would in…" at bounding box center [618, 262] width 535 height 39
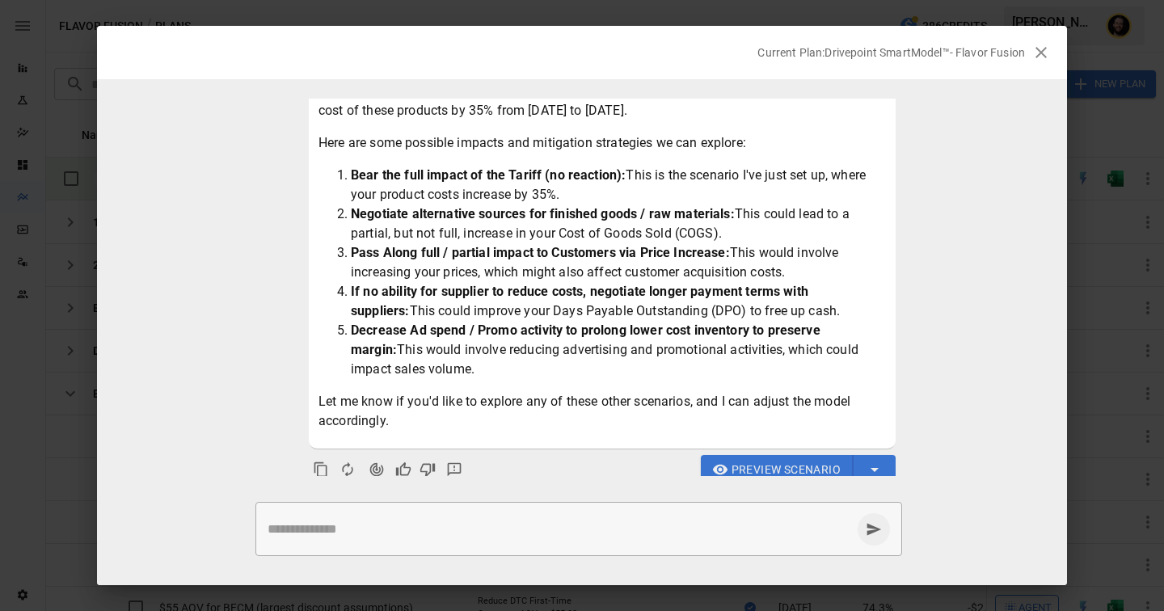
click at [470, 281] on li "Pass Along full / partial impact to Customers via Price Increase: This would in…" at bounding box center [618, 262] width 535 height 39
drag, startPoint x: 749, startPoint y: 294, endPoint x: 473, endPoint y: 293, distance: 275.7
click at [473, 293] on strong "If no ability for supplier to reduce costs, negotiate longer payment terms with…" at bounding box center [581, 301] width 461 height 35
click at [439, 336] on strong "Decrease Ad spend / Promo activity to prolong lower cost inventory to preserve …" at bounding box center [587, 340] width 473 height 35
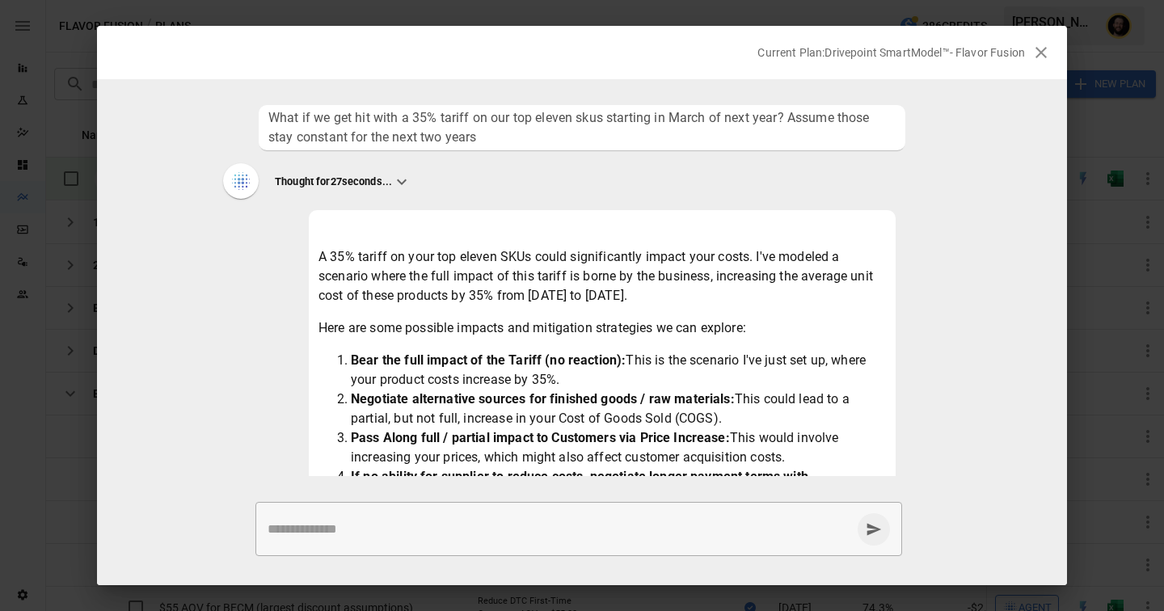
scroll to position [168, 0]
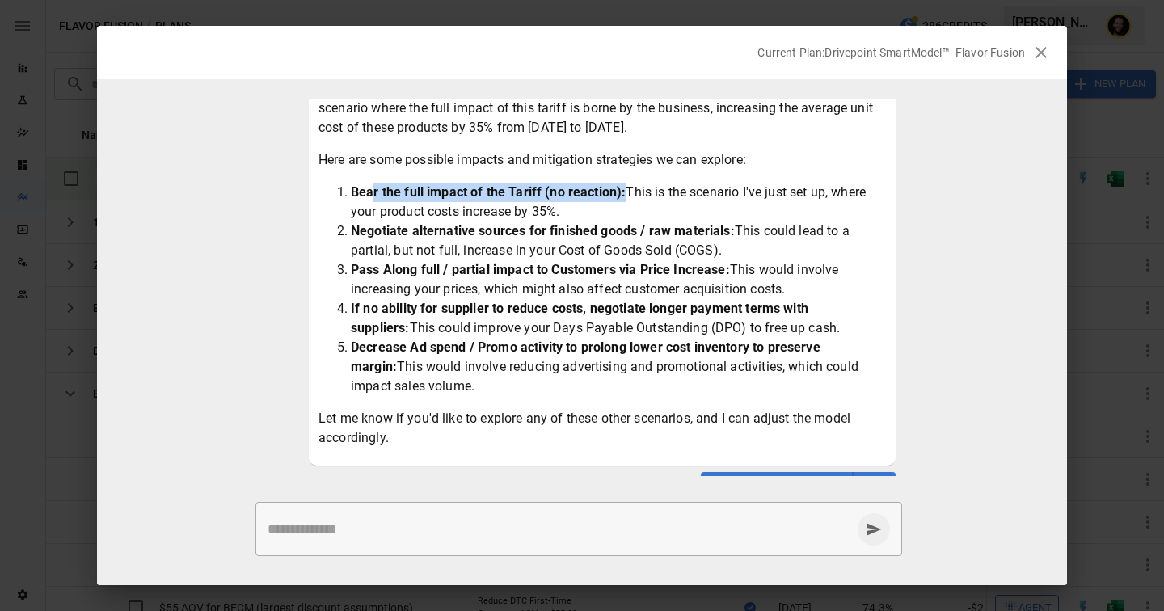
drag, startPoint x: 623, startPoint y: 194, endPoint x: 375, endPoint y: 197, distance: 248.2
click at [375, 197] on li "Bear the full impact of the Tariff (no reaction): This is the scenario I've jus…" at bounding box center [618, 202] width 535 height 39
click at [551, 217] on li "Bear the full impact of the Tariff (no reaction): This is the scenario I've jus…" at bounding box center [618, 202] width 535 height 39
drag, startPoint x: 622, startPoint y: 192, endPoint x: 352, endPoint y: 193, distance: 270.1
click at [352, 193] on strong "Bear the full impact of the Tariff (no reaction):" at bounding box center [488, 191] width 275 height 15
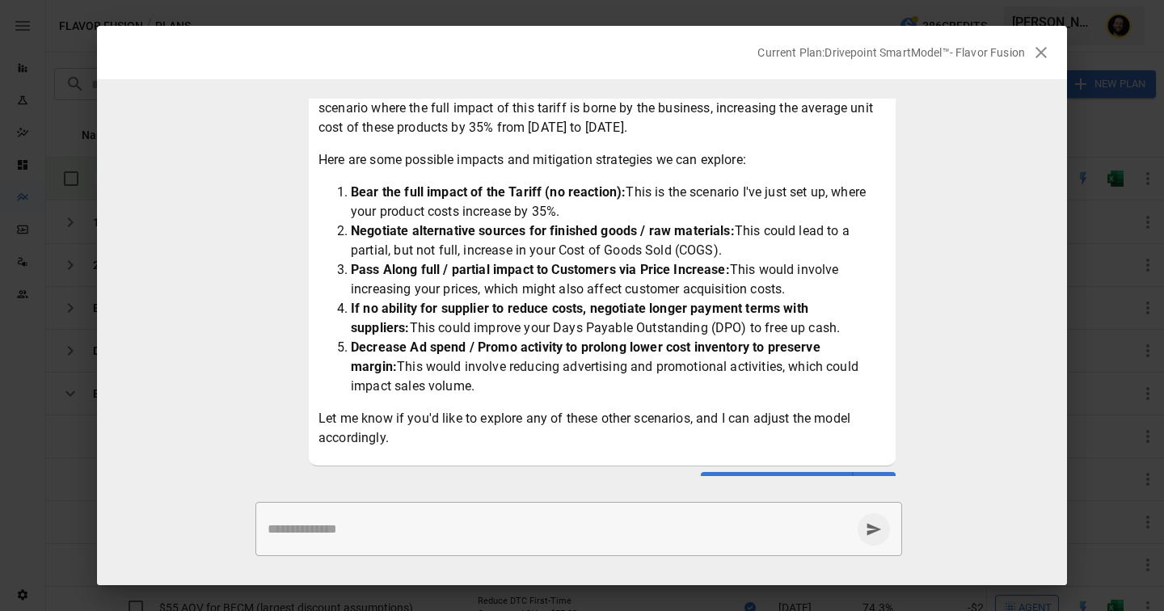
click at [606, 222] on li "Negotiate alternative sources for finished goods / raw materials: This could le…" at bounding box center [618, 241] width 535 height 39
drag, startPoint x: 588, startPoint y: 213, endPoint x: 329, endPoint y: 191, distance: 259.7
click at [329, 191] on ol "Bear the full impact of the Tariff (no reaction): This is the scenario I've jus…" at bounding box center [603, 289] width 568 height 213
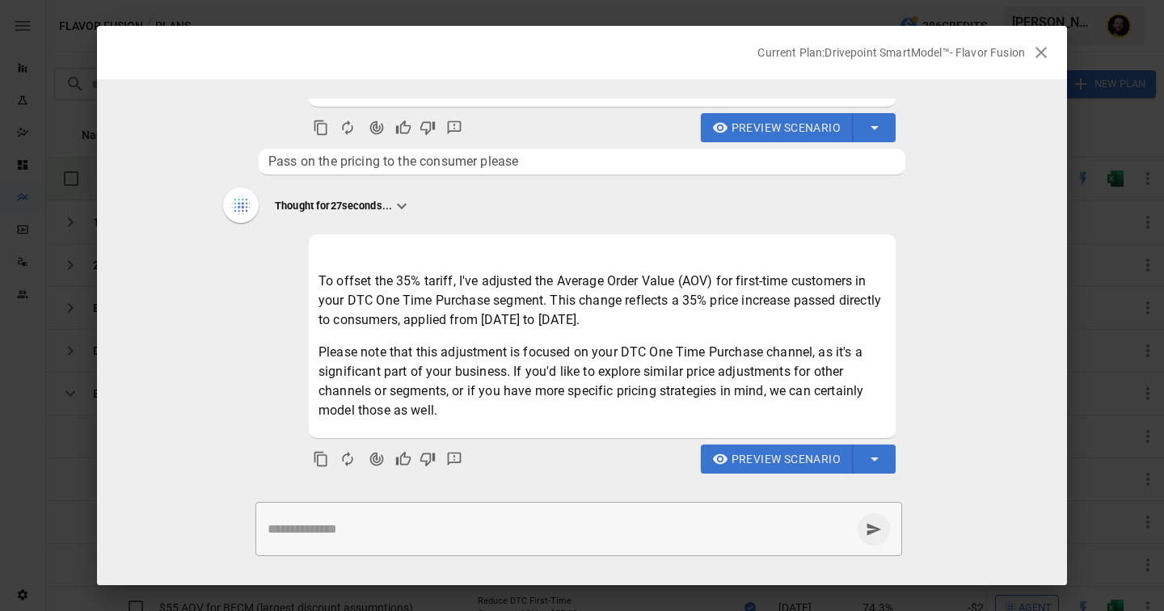
scroll to position [531, 0]
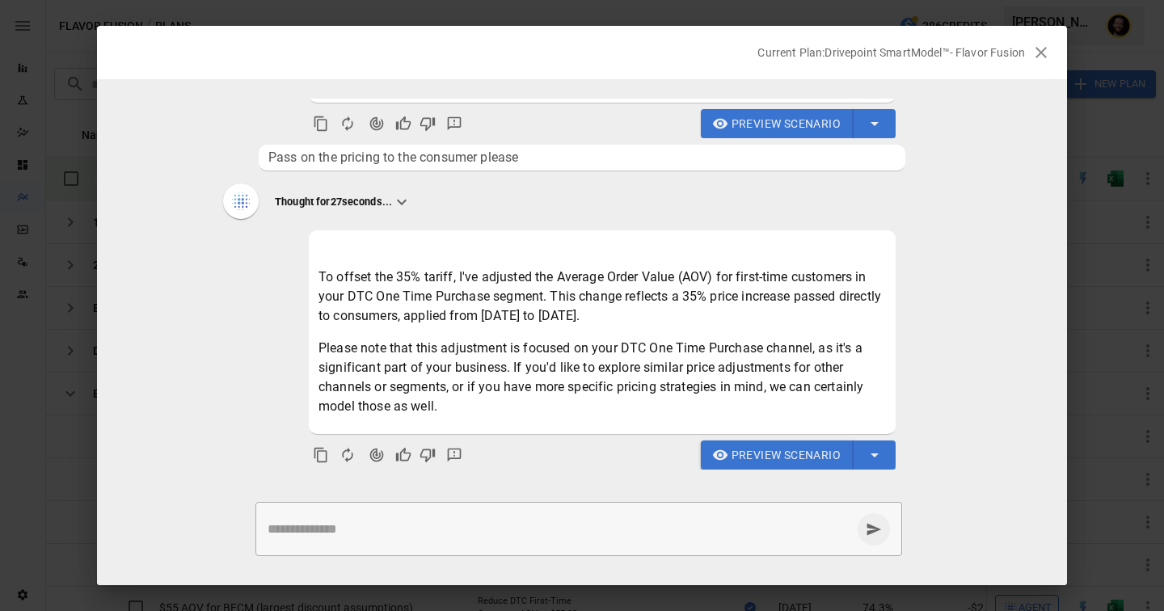
click at [773, 460] on span "Preview Scenario" at bounding box center [786, 456] width 109 height 20
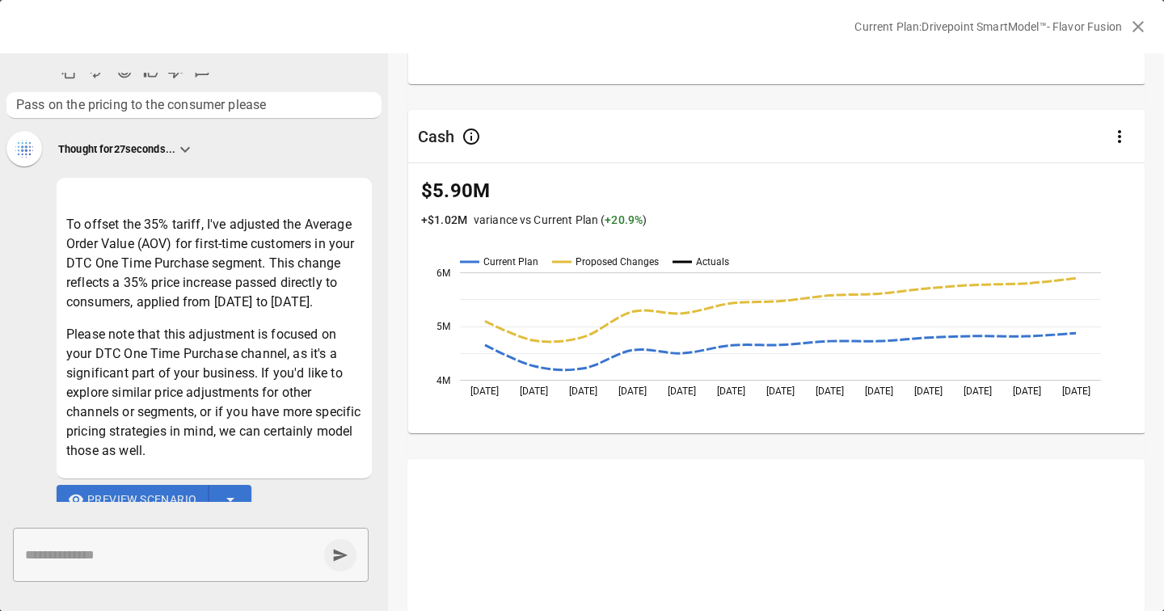
scroll to position [977, 0]
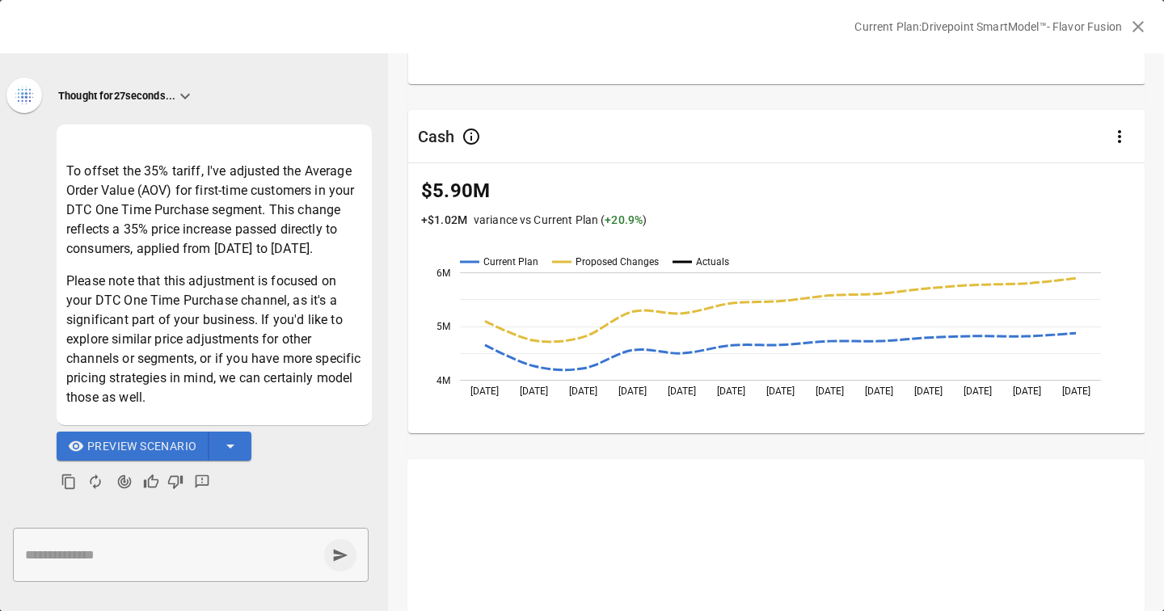
drag, startPoint x: 70, startPoint y: 154, endPoint x: 306, endPoint y: 246, distance: 254.2
click at [307, 246] on p "To offset the 35% tariff, I've adjusted the Average Order Value (AOV) for first…" at bounding box center [214, 210] width 296 height 97
click at [222, 214] on p "To offset the 35% tariff, I've adjusted the Average Order Value (AOV) for first…" at bounding box center [214, 210] width 296 height 97
drag, startPoint x: 124, startPoint y: 213, endPoint x: 346, endPoint y: 247, distance: 225.0
click at [346, 247] on p "To offset the 35% tariff, I've adjusted the Average Order Value (AOV) for first…" at bounding box center [214, 210] width 296 height 97
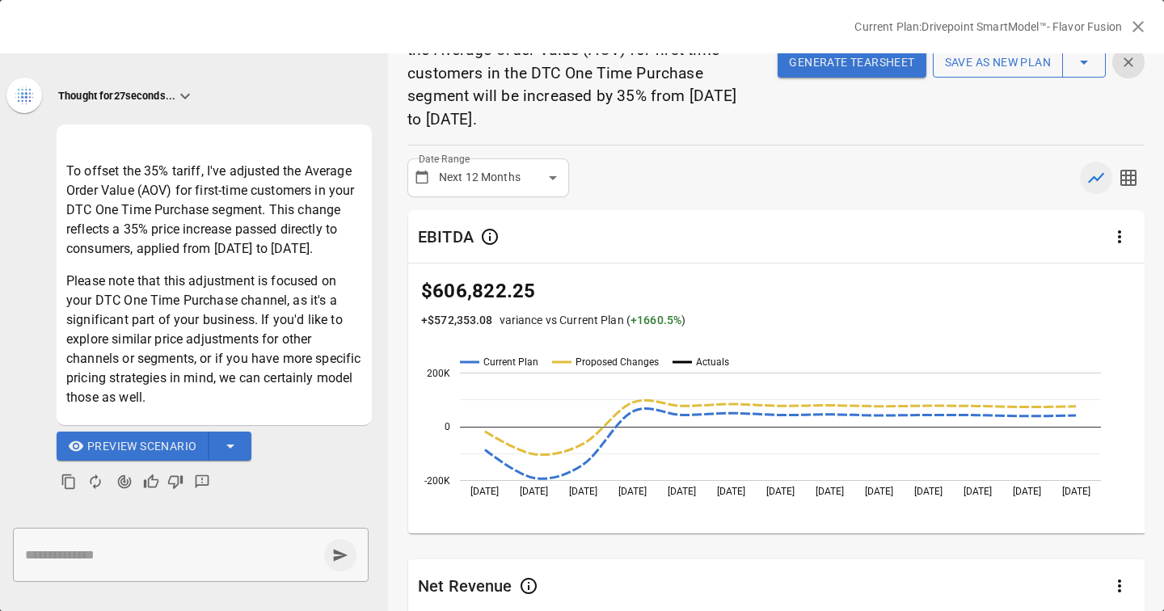
scroll to position [0, 0]
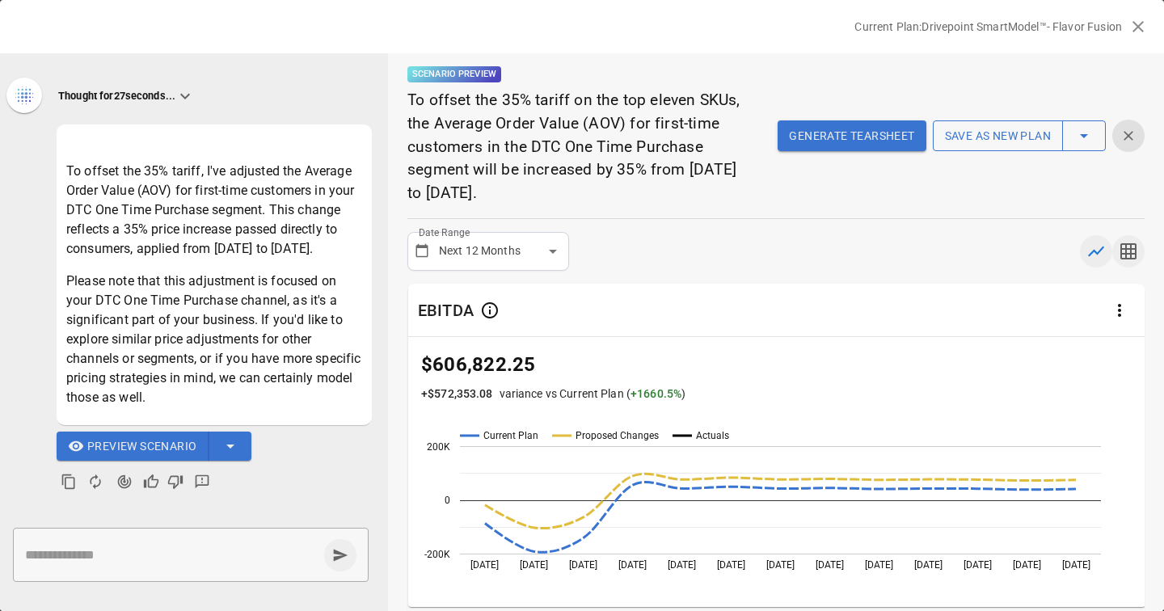
click at [1134, 247] on icon "button" at bounding box center [1128, 251] width 19 height 19
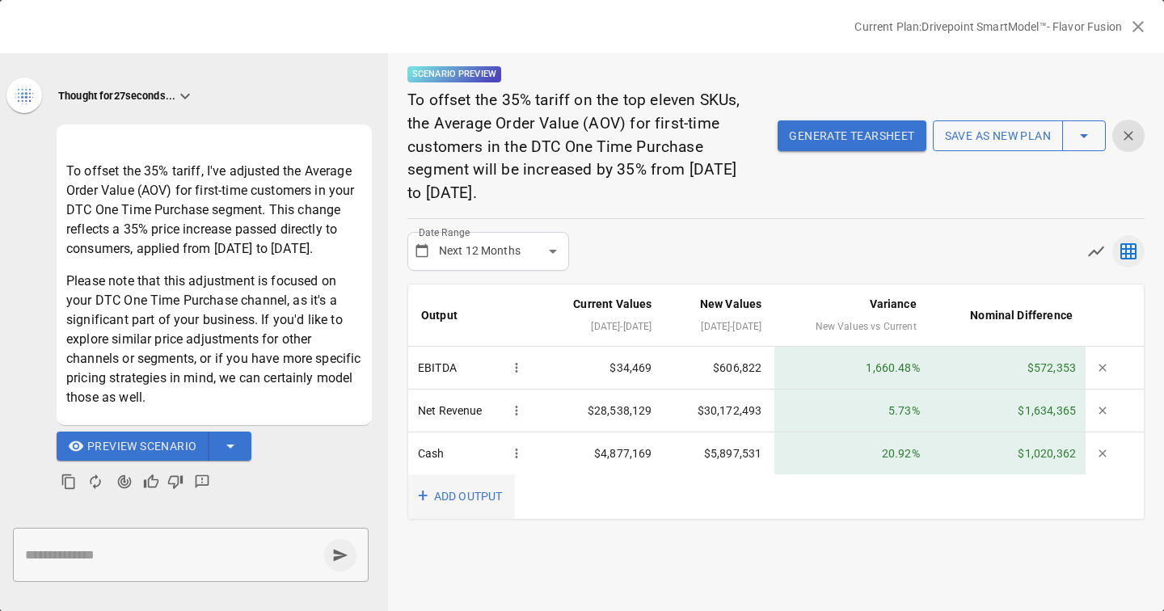
click at [476, 505] on button "+ ADD OUTPUT" at bounding box center [461, 497] width 107 height 44
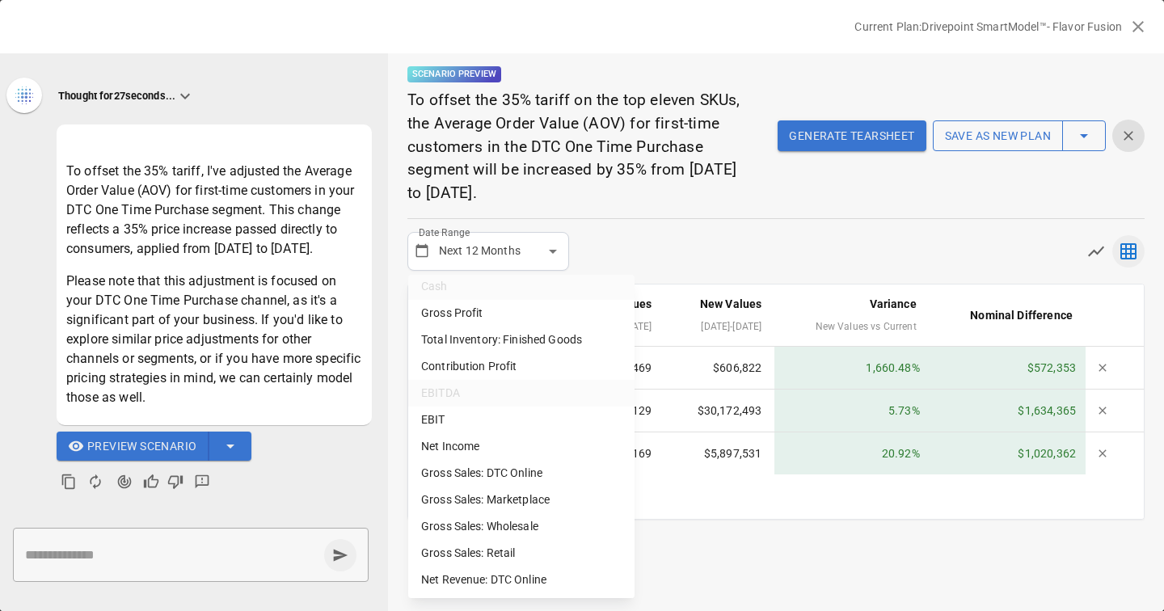
scroll to position [116, 0]
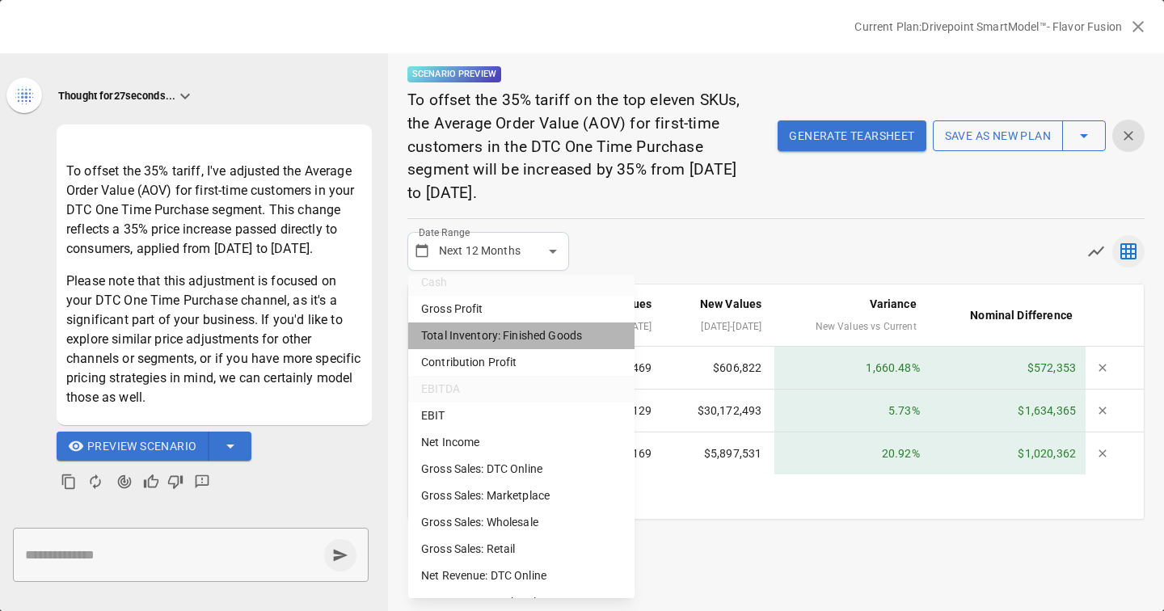
click at [544, 326] on li "Total Inventory: Finished Goods" at bounding box center [521, 336] width 226 height 27
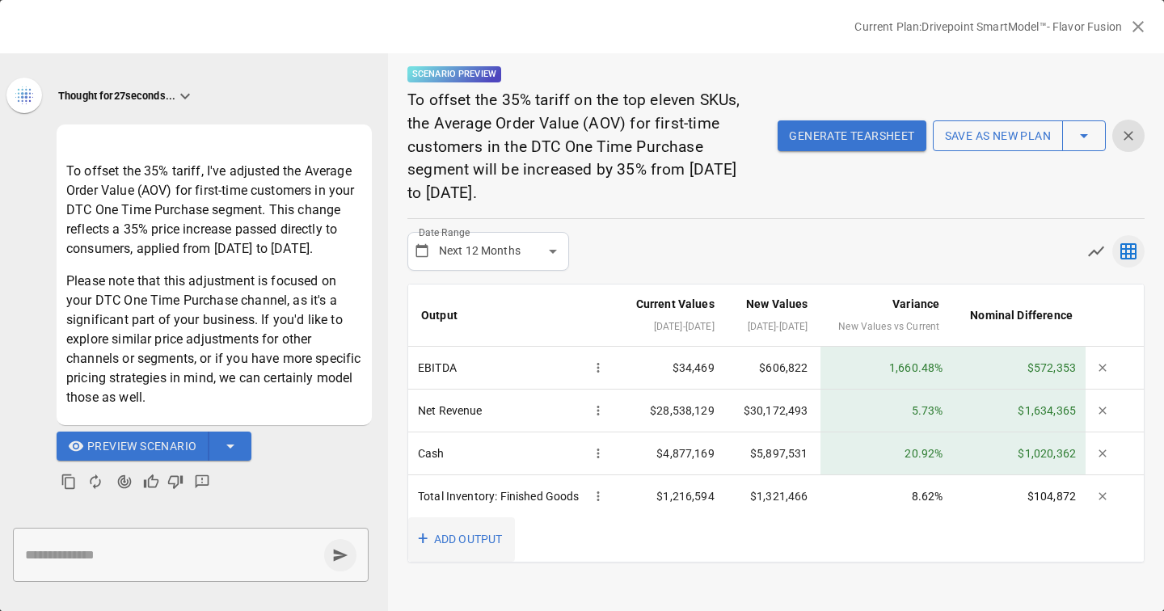
click at [474, 562] on button "+ ADD OUTPUT" at bounding box center [461, 539] width 107 height 44
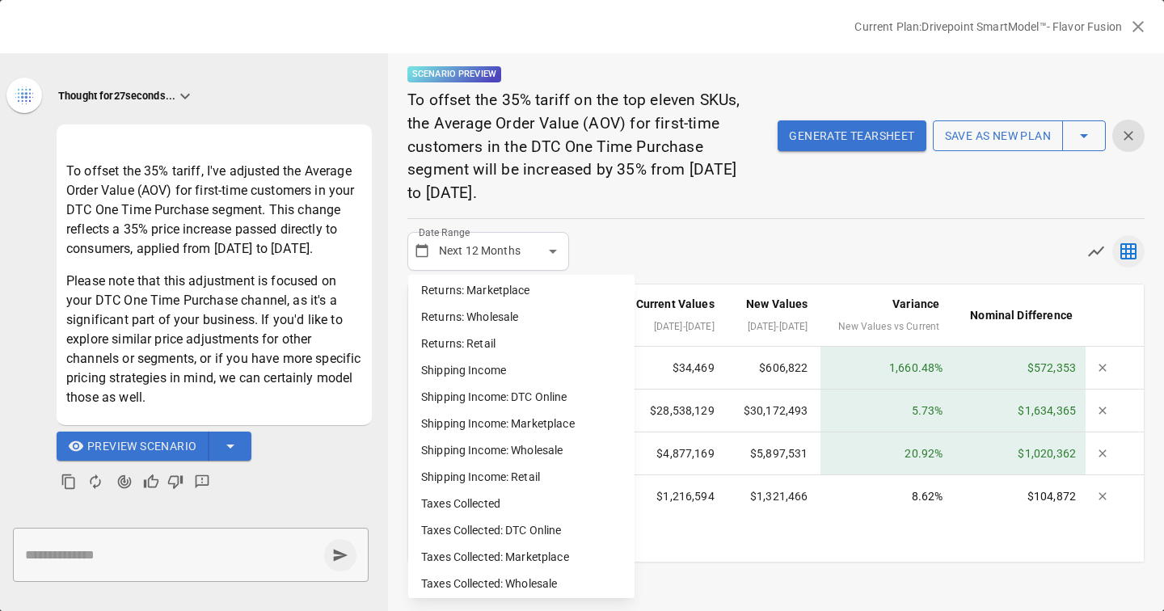
scroll to position [1100, 0]
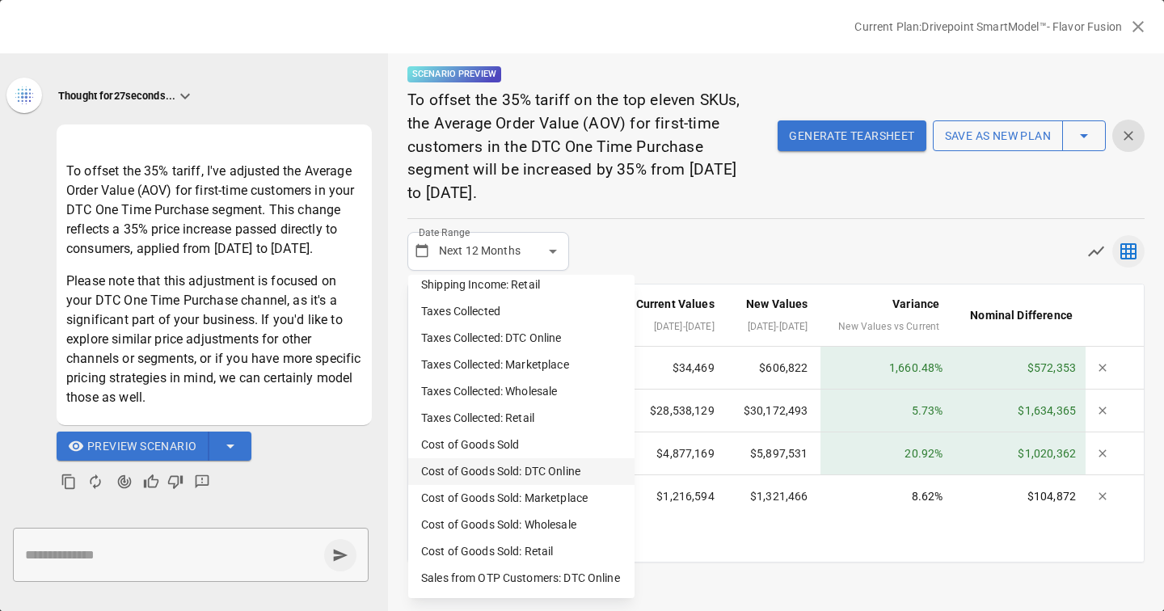
click at [511, 473] on li "Cost of Goods Sold: DTC Online" at bounding box center [521, 471] width 226 height 27
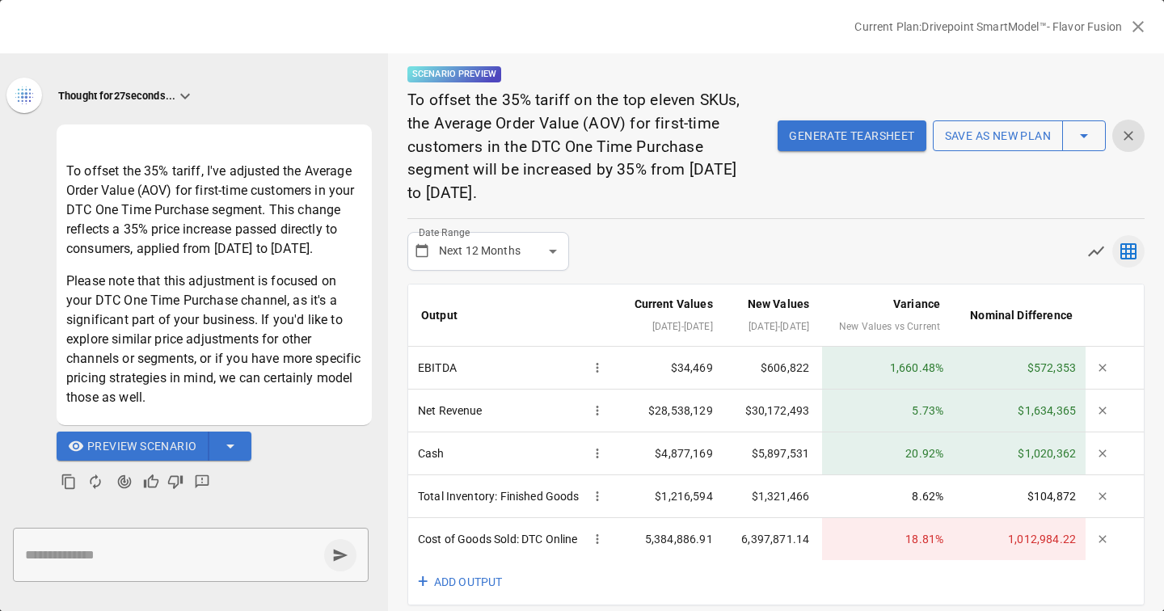
scroll to position [52, 0]
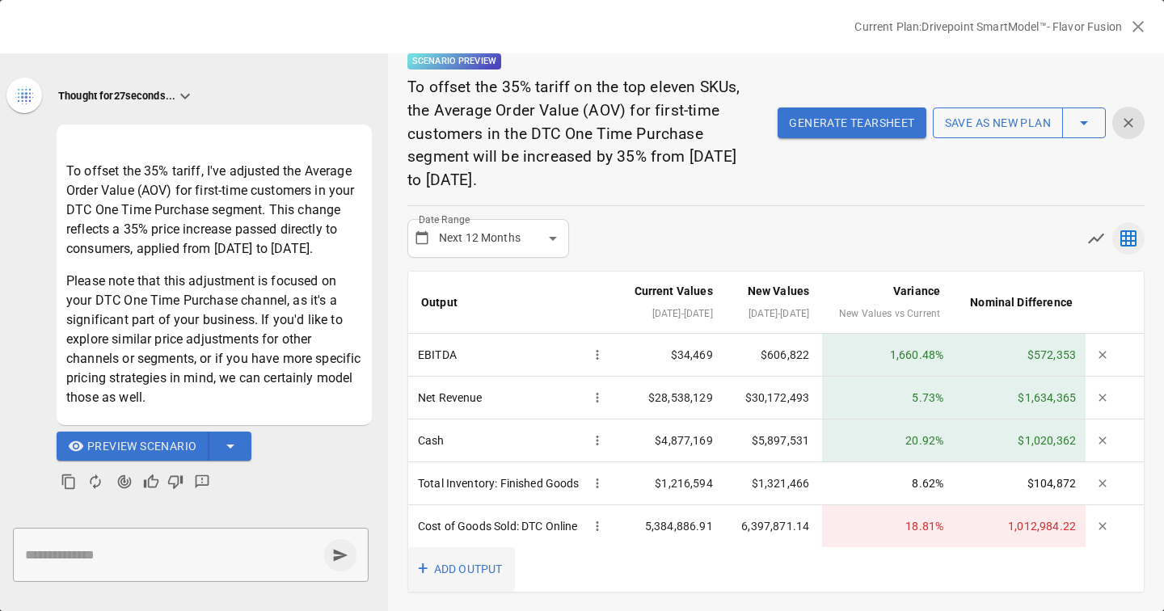
click at [458, 564] on button "+ ADD OUTPUT" at bounding box center [461, 569] width 107 height 44
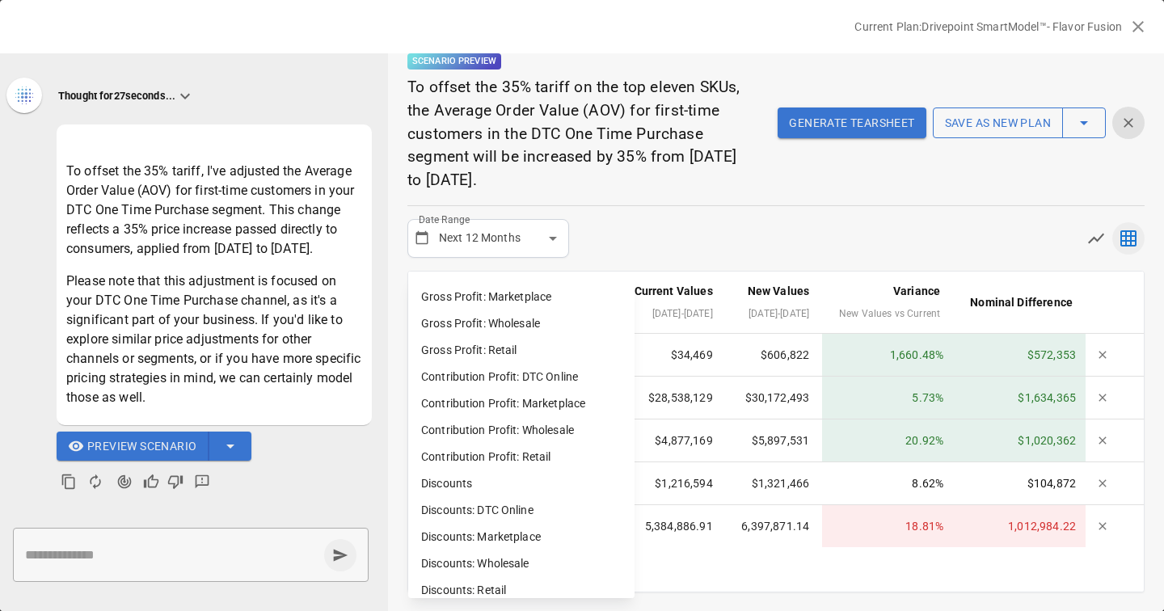
scroll to position [1100, 0]
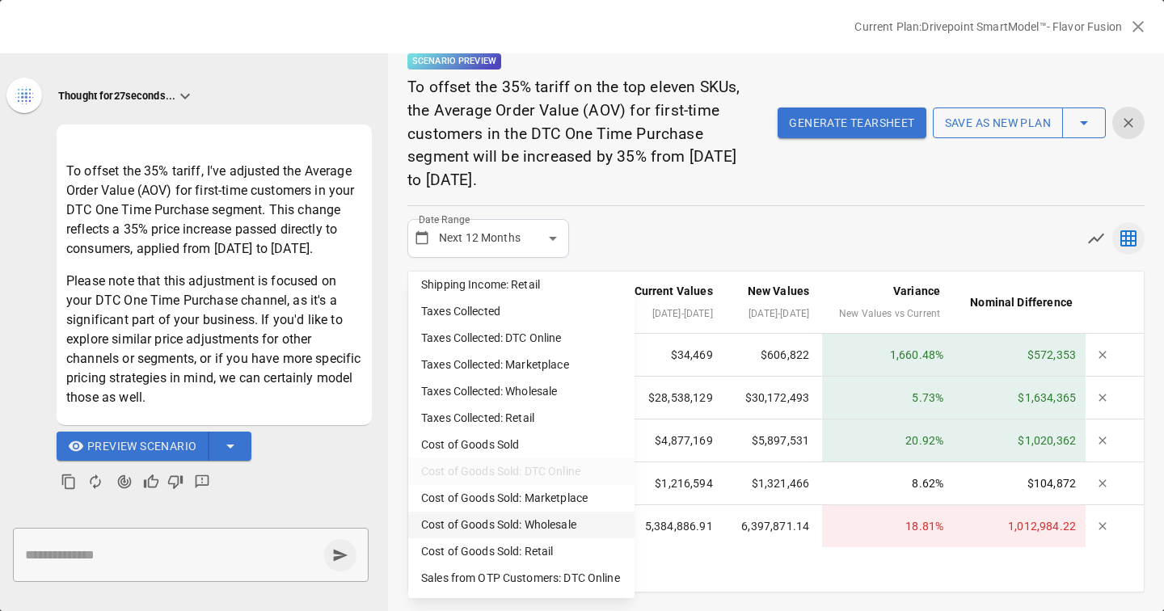
click at [490, 518] on li "Cost of Goods Sold: Wholesale" at bounding box center [521, 525] width 226 height 27
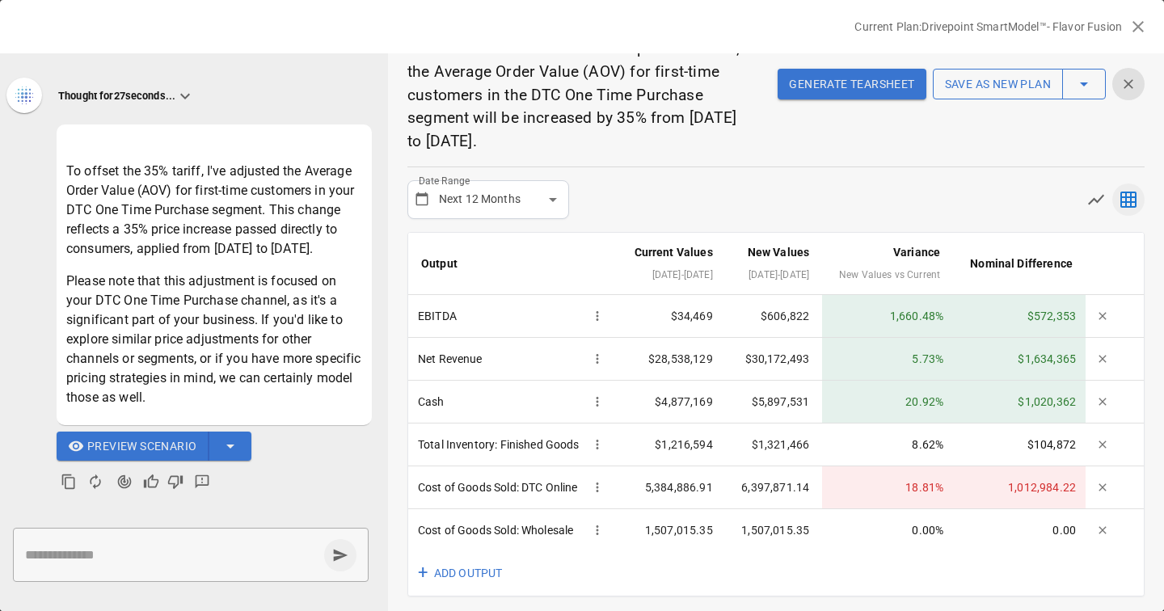
scroll to position [87, 0]
